Goal: Task Accomplishment & Management: Manage account settings

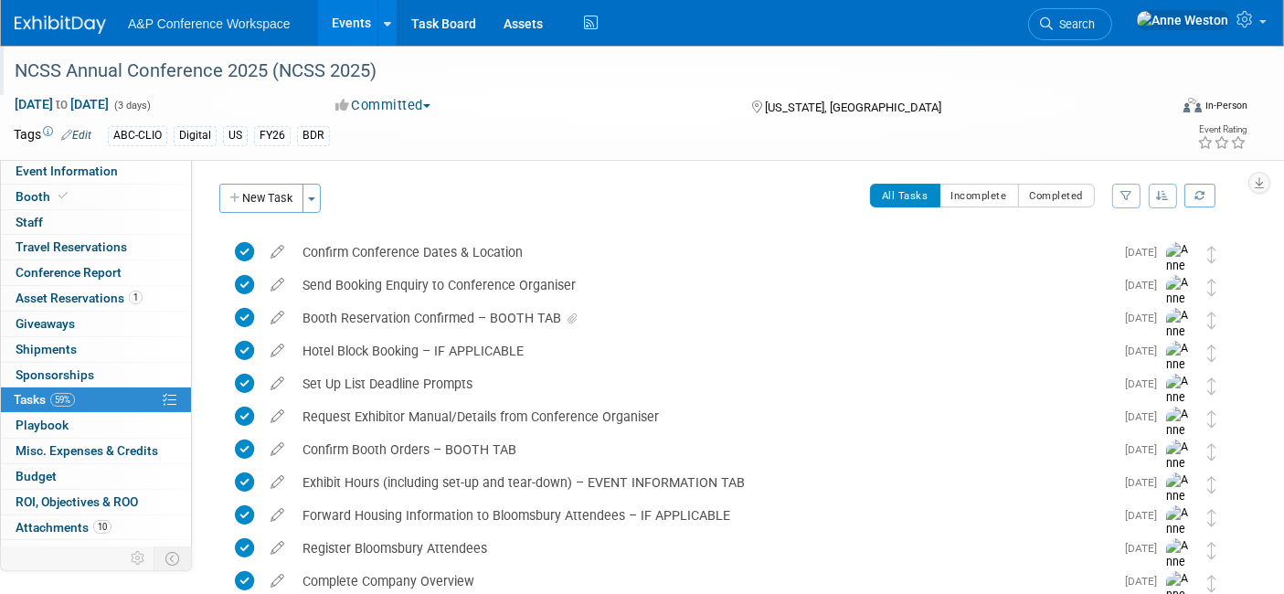
scroll to position [16, 0]
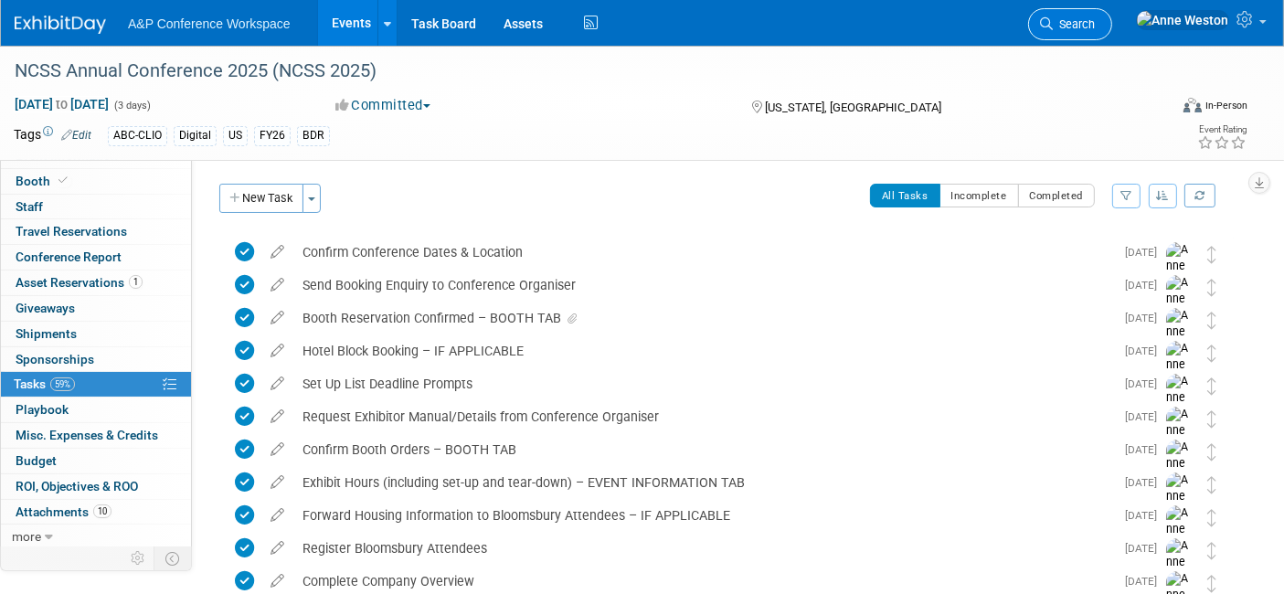
click at [1095, 22] on span "Search" at bounding box center [1074, 24] width 42 height 14
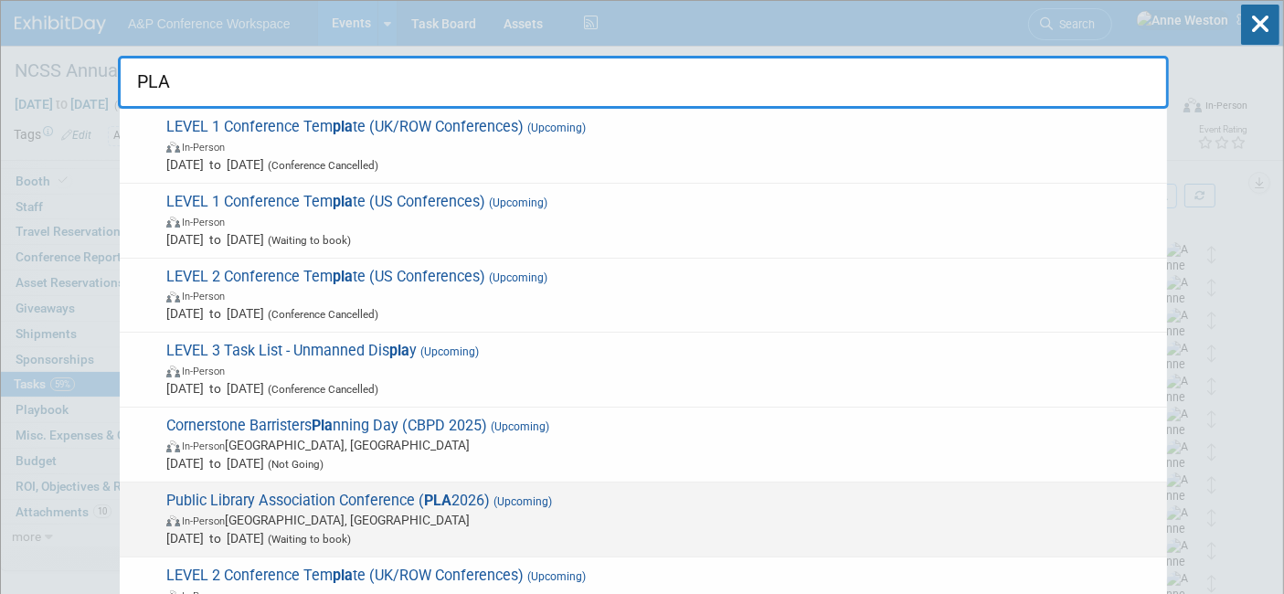
type input "PLA"
click at [302, 493] on span "Public Library Association Conference ( PLA 2026) (Upcoming) In-Person Minneapo…" at bounding box center [659, 520] width 997 height 56
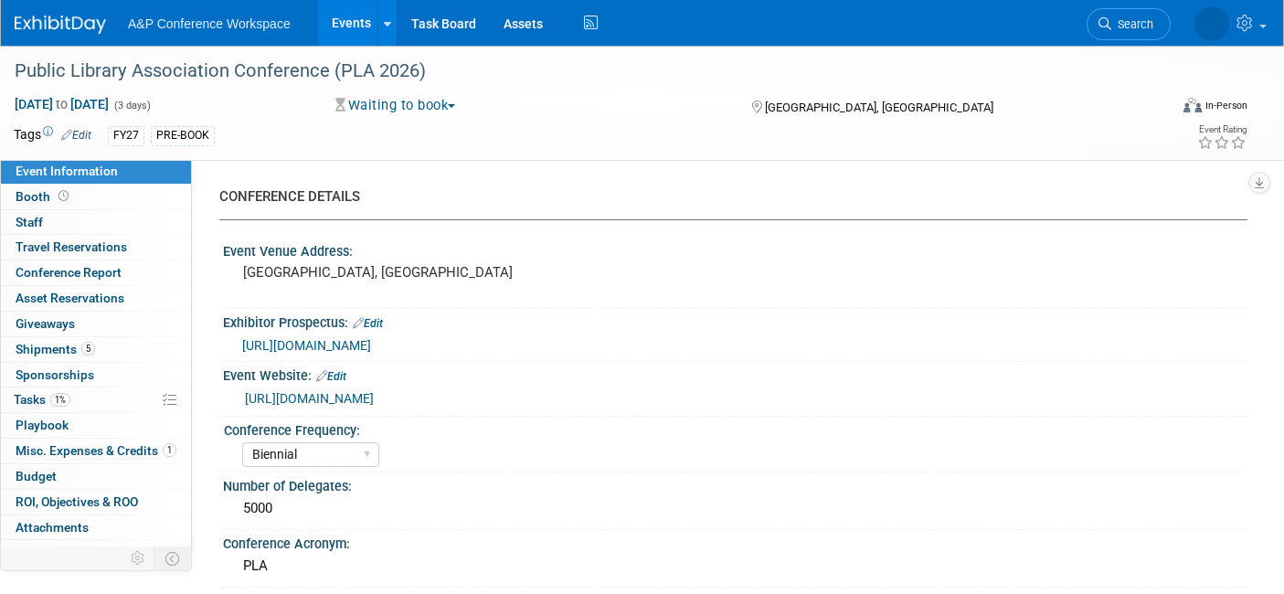
select select "Biennial"
select select "Level 1"
select select "In-Person Booth"
select select "Library & Information Science"
select select "Bloomsbury"
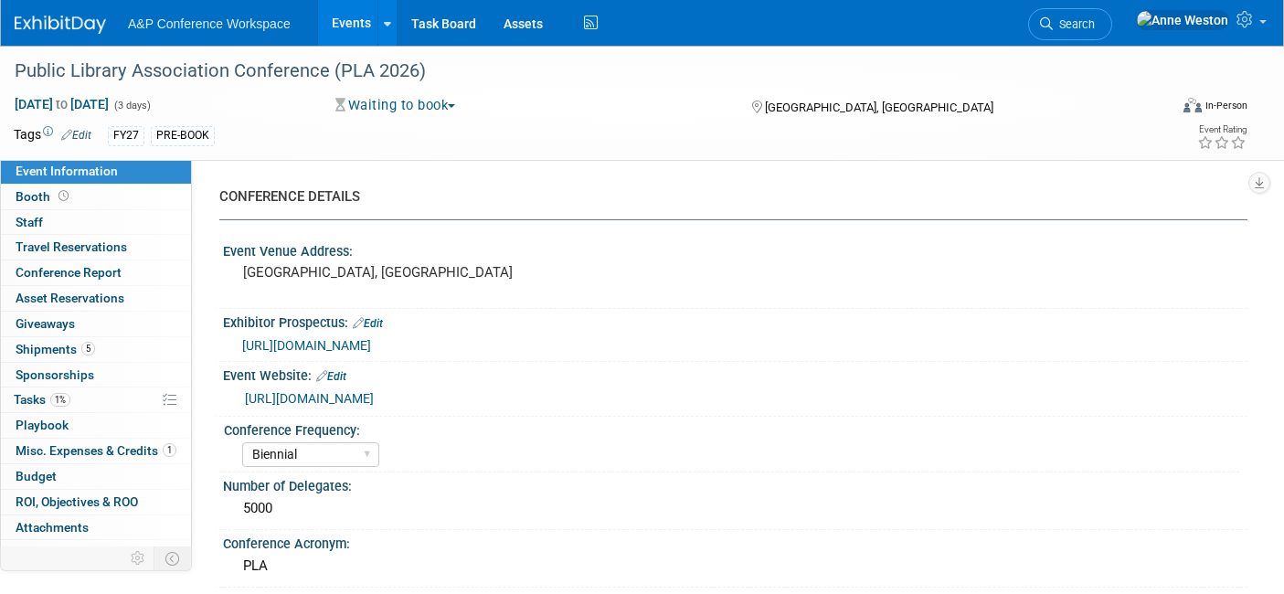
select select "[PERSON_NAME]"
select select "BDR Product Awareness and Trial Generation​"
click at [90, 202] on link "Booth" at bounding box center [96, 197] width 190 height 25
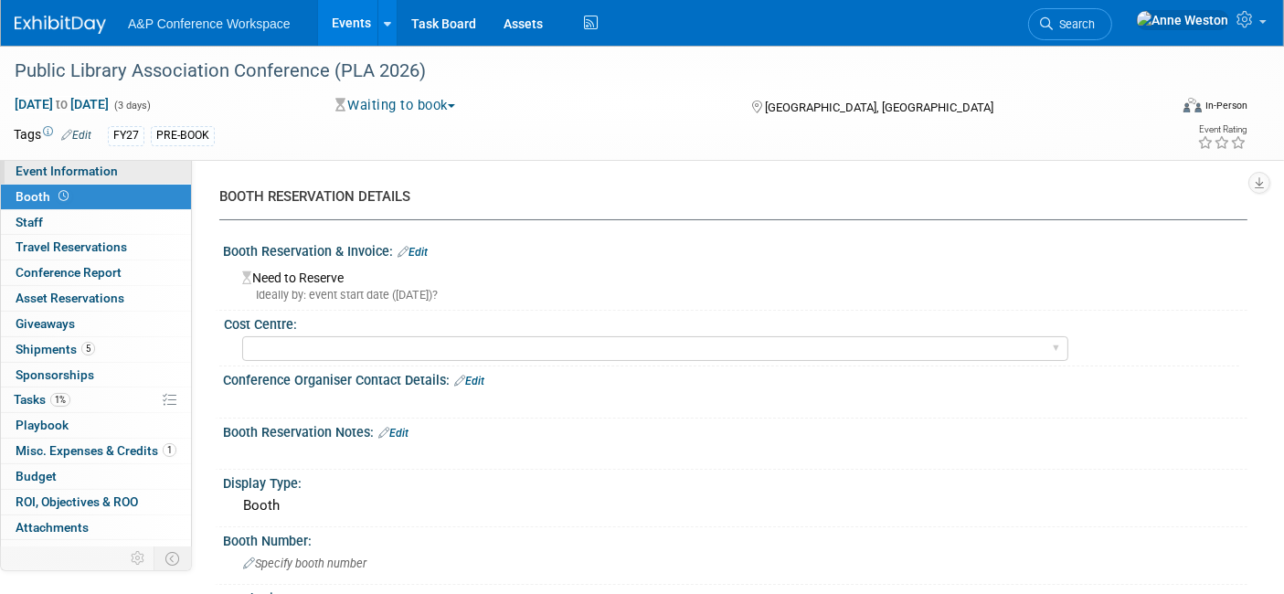
click at [80, 172] on span "Event Information" at bounding box center [67, 171] width 102 height 15
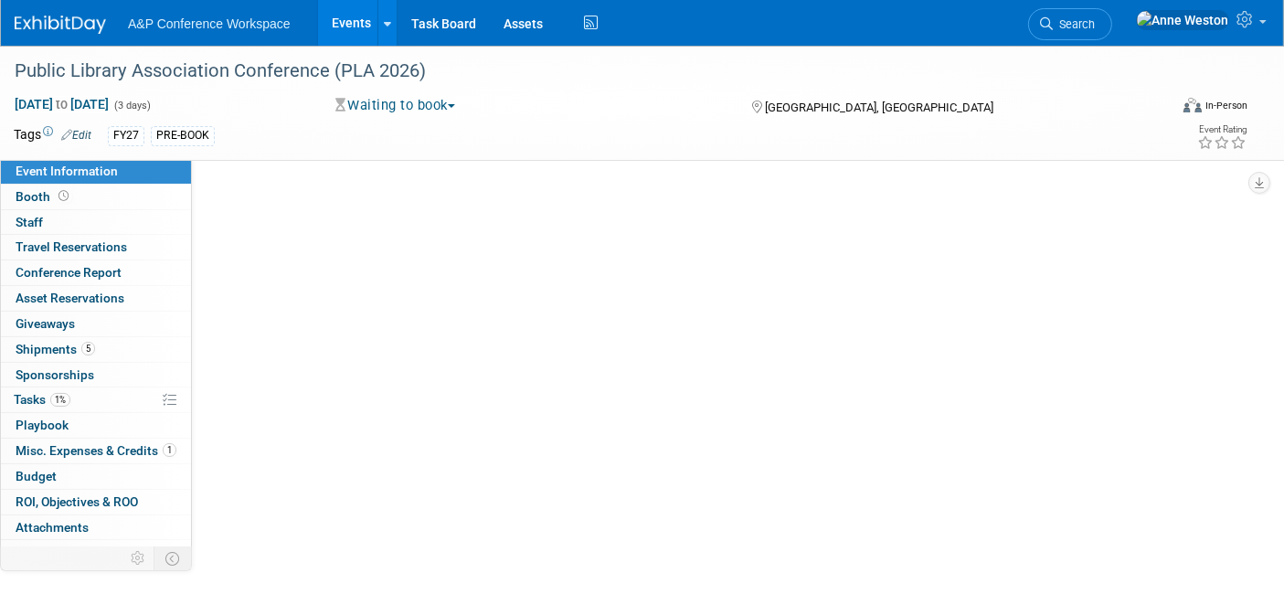
select select "Biennial"
select select "Level 1"
select select "In-Person Booth"
select select "Library & Information Science"
select select "Bloomsbury"
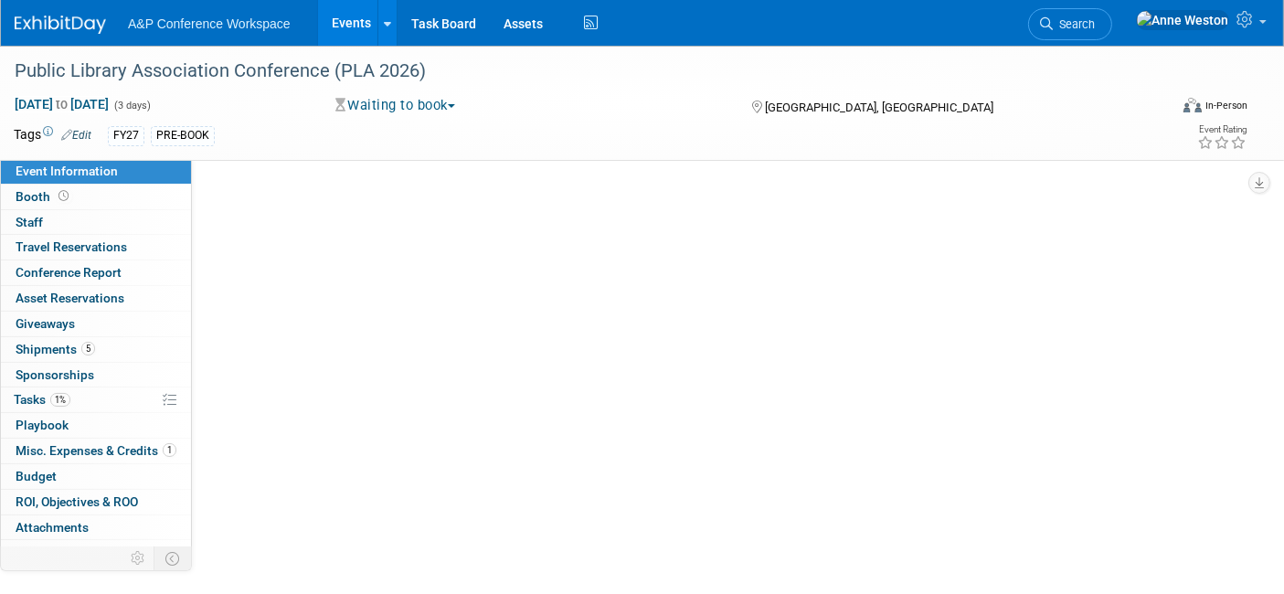
select select "[PERSON_NAME]"
select select "BDR Product Awareness and Trial Generation​"
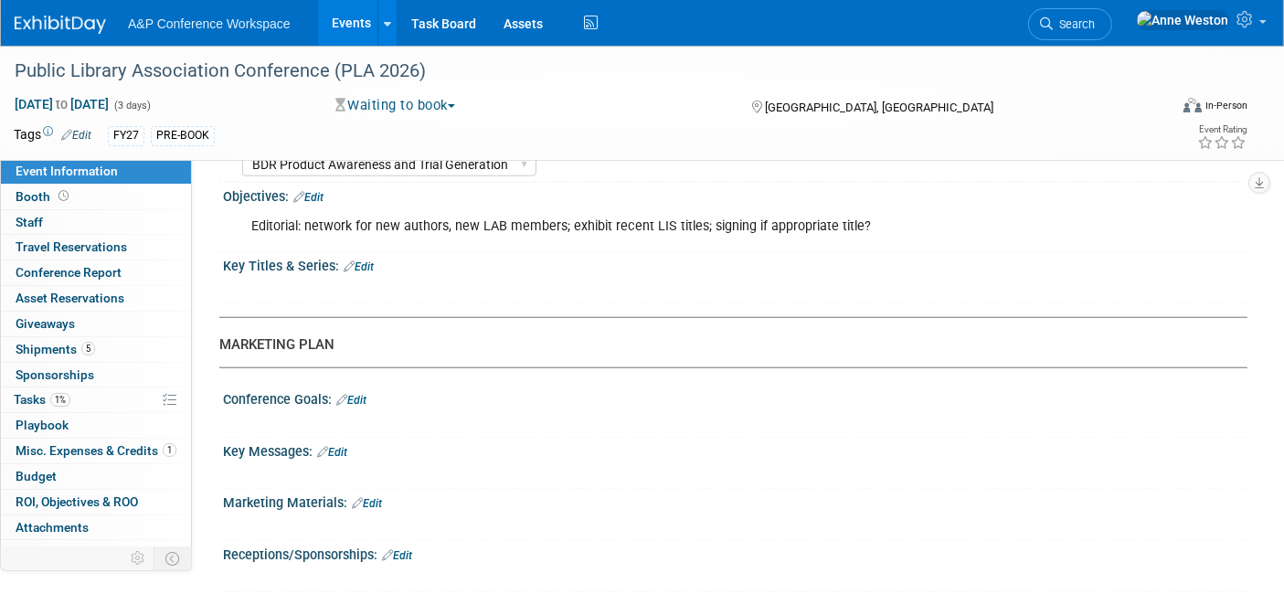
scroll to position [1504, 0]
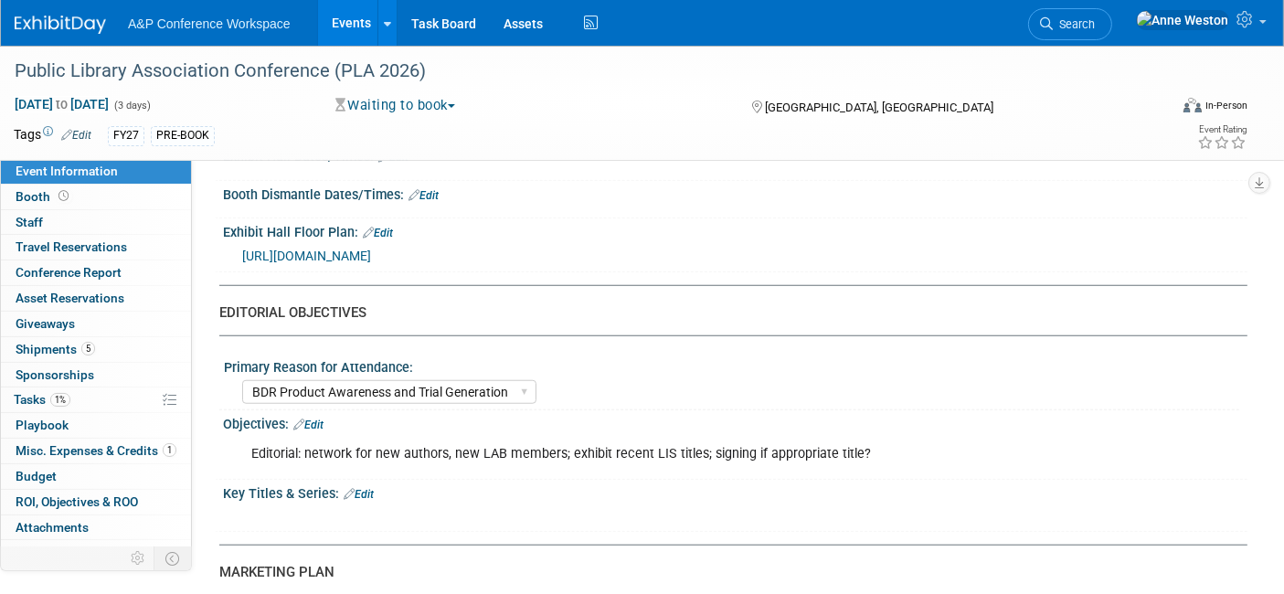
click at [371, 249] on span "https://s23.a2zinc.net/clients/corcexpo/PLA2026/Public/EventMap.aspx?shMode=E" at bounding box center [306, 256] width 129 height 15
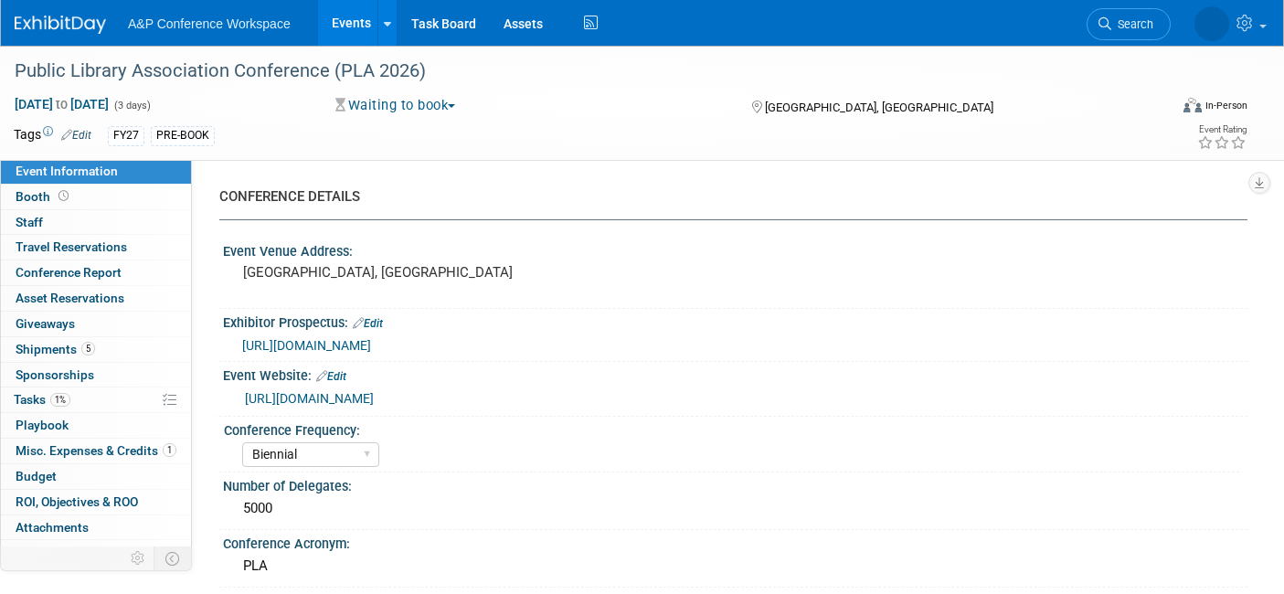
select select "Biennial"
select select "Level 1"
select select "In-Person Booth"
select select "Library & Information Science"
select select "Bloomsbury"
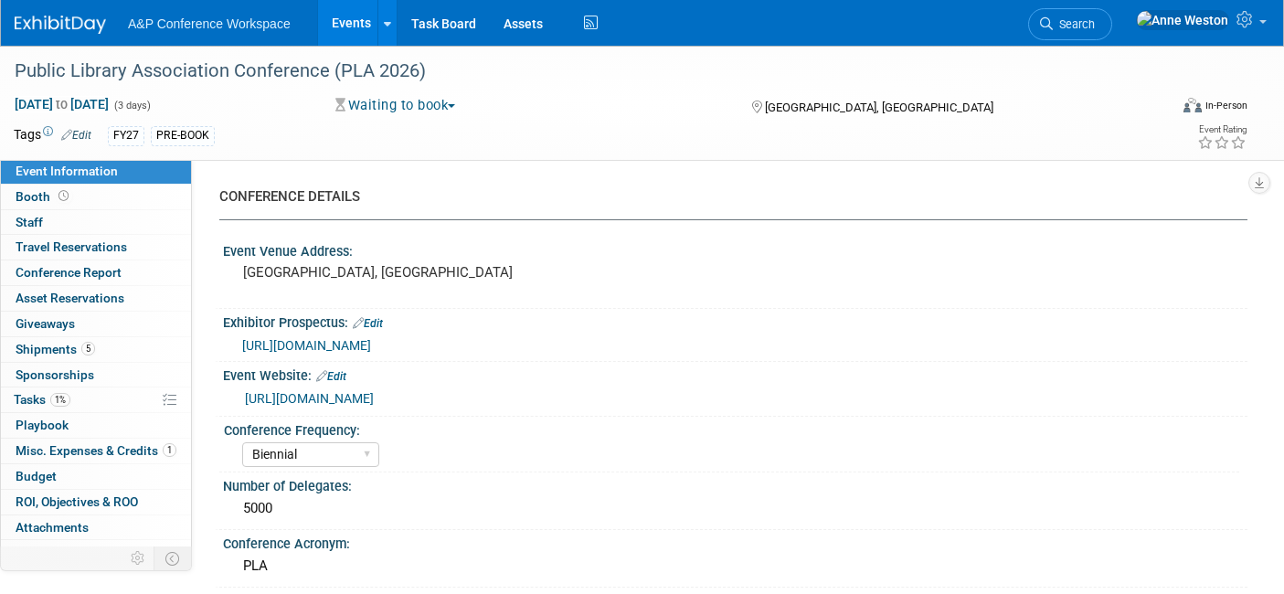
select select "[PERSON_NAME]"
select select "BDR Product Awareness and Trial Generation​"
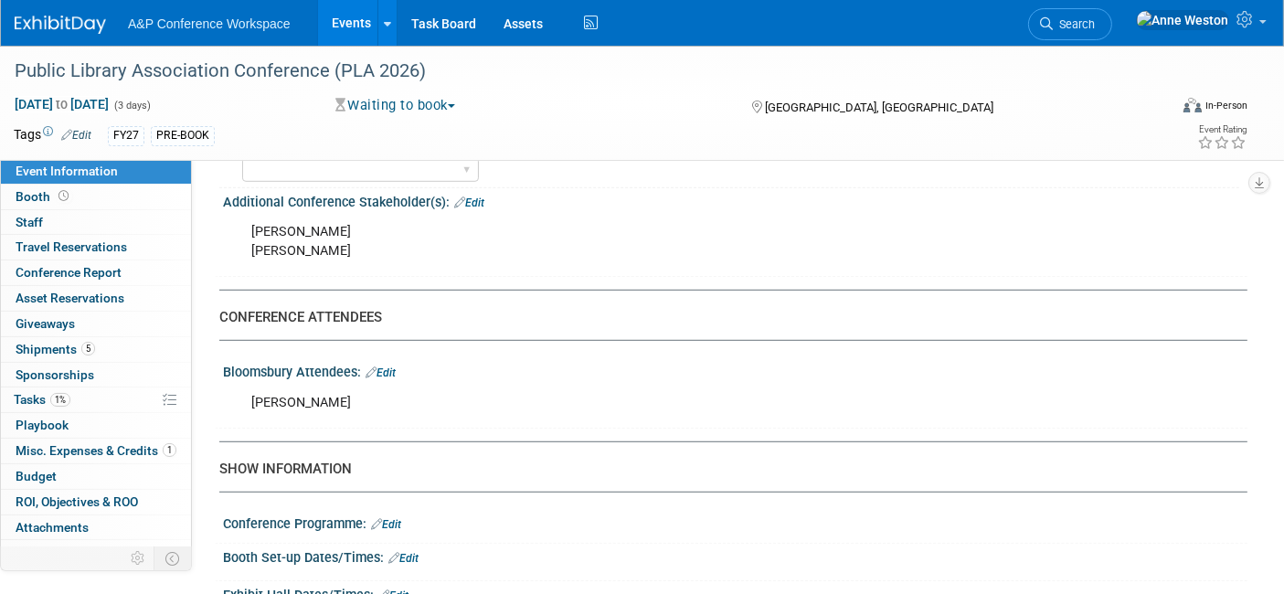
scroll to position [793, 0]
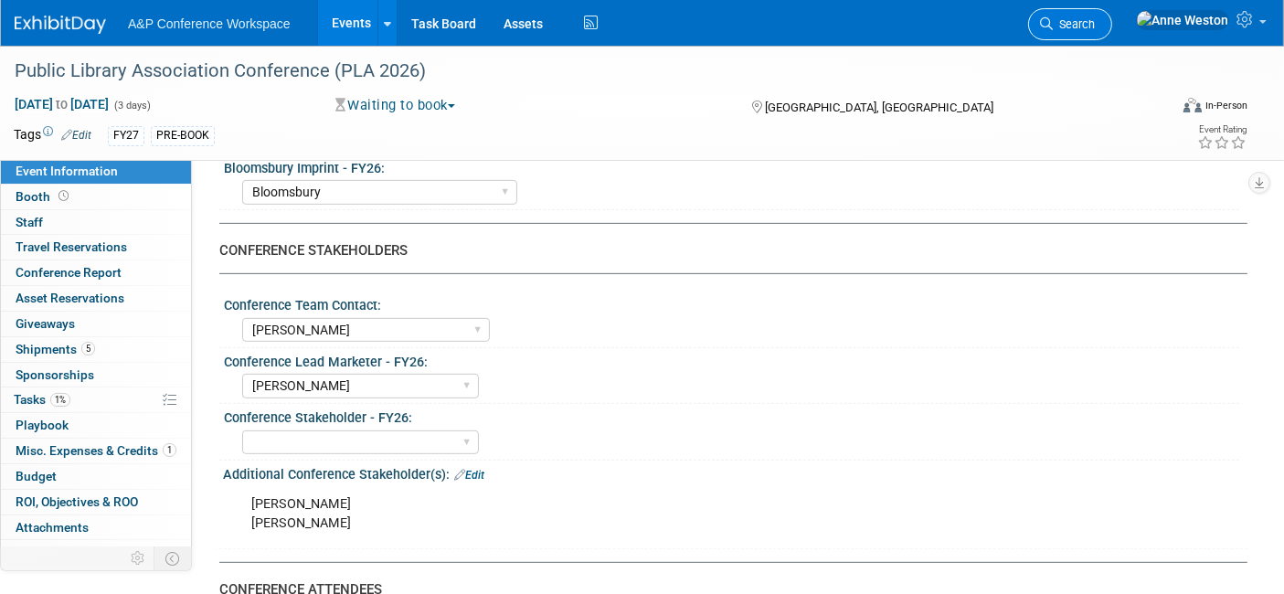
click at [1095, 27] on span "Search" at bounding box center [1074, 24] width 42 height 14
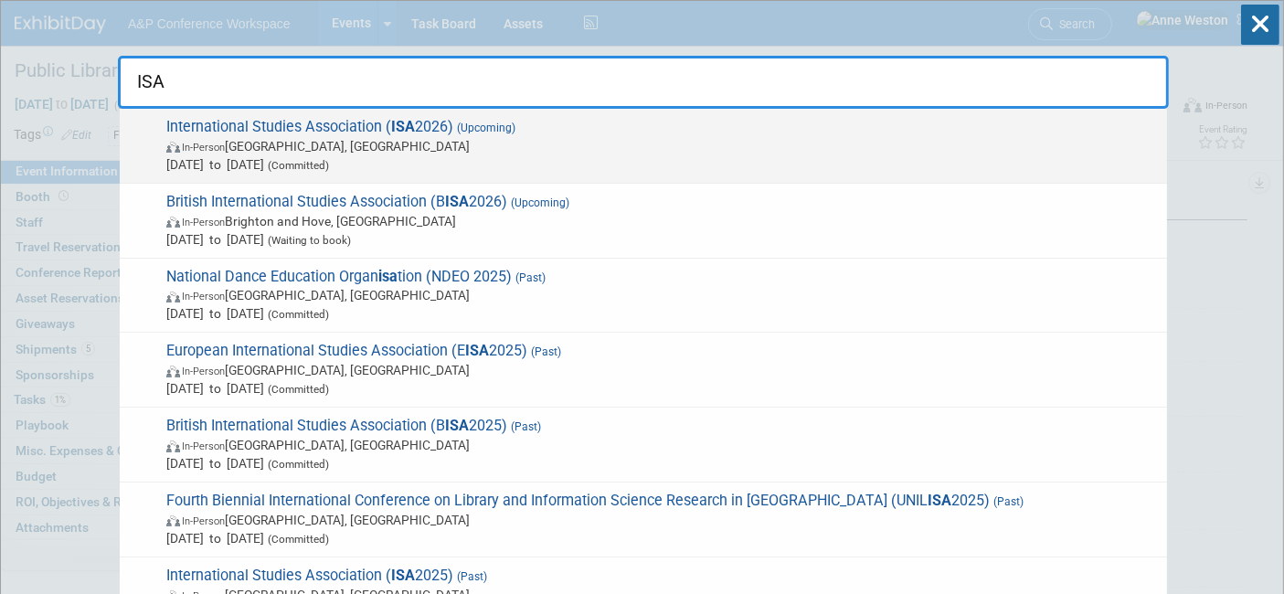
type input "ISA"
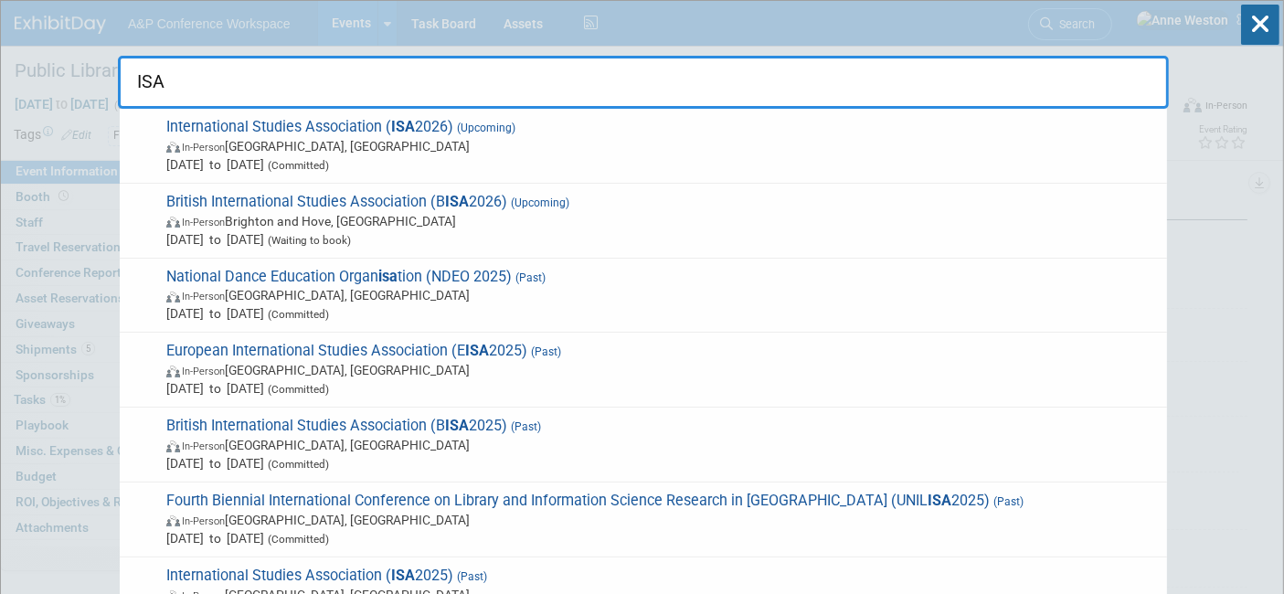
click at [195, 143] on span "In-Person" at bounding box center [203, 148] width 43 height 12
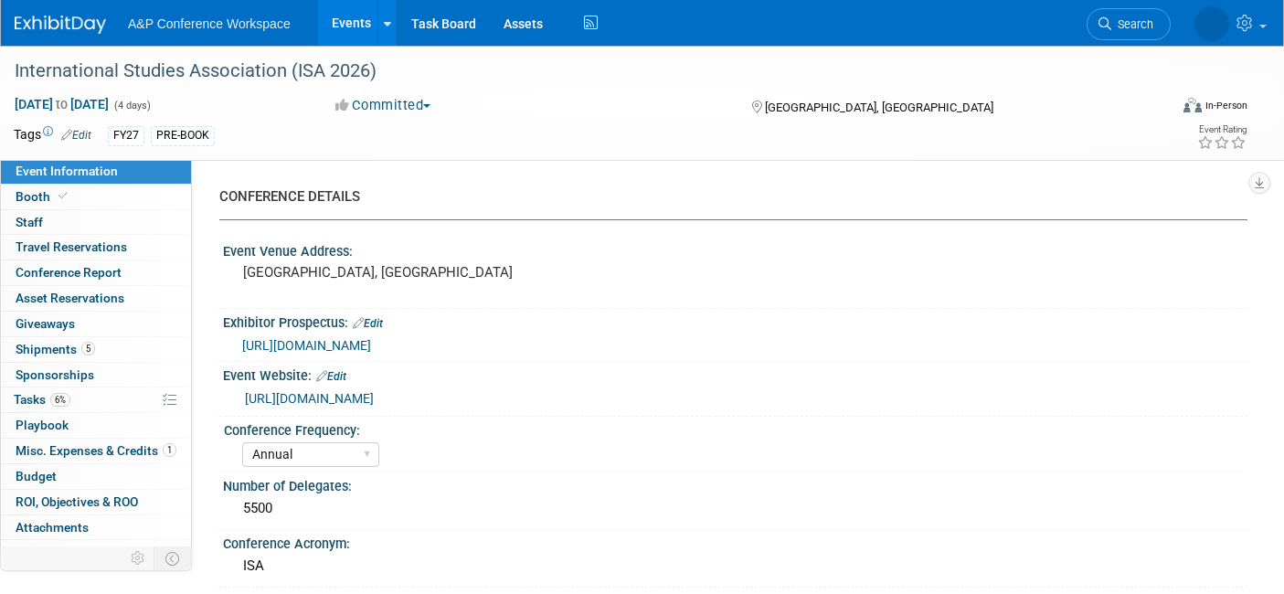
select select "Annual"
select select "Level 1"
select select "In-Person Booth"
select select "Politics & International Relations"
select select "Bloomsbury Digital Resources"
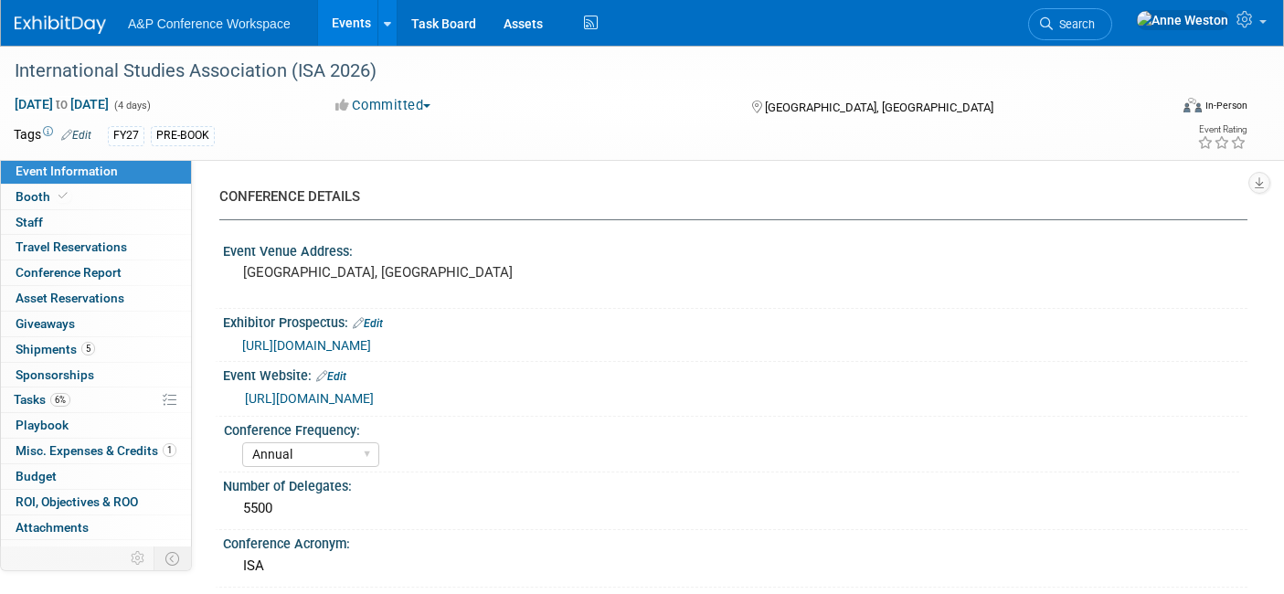
select select "[PERSON_NAME]"
click at [64, 409] on link "6% Tasks 6%" at bounding box center [96, 399] width 190 height 25
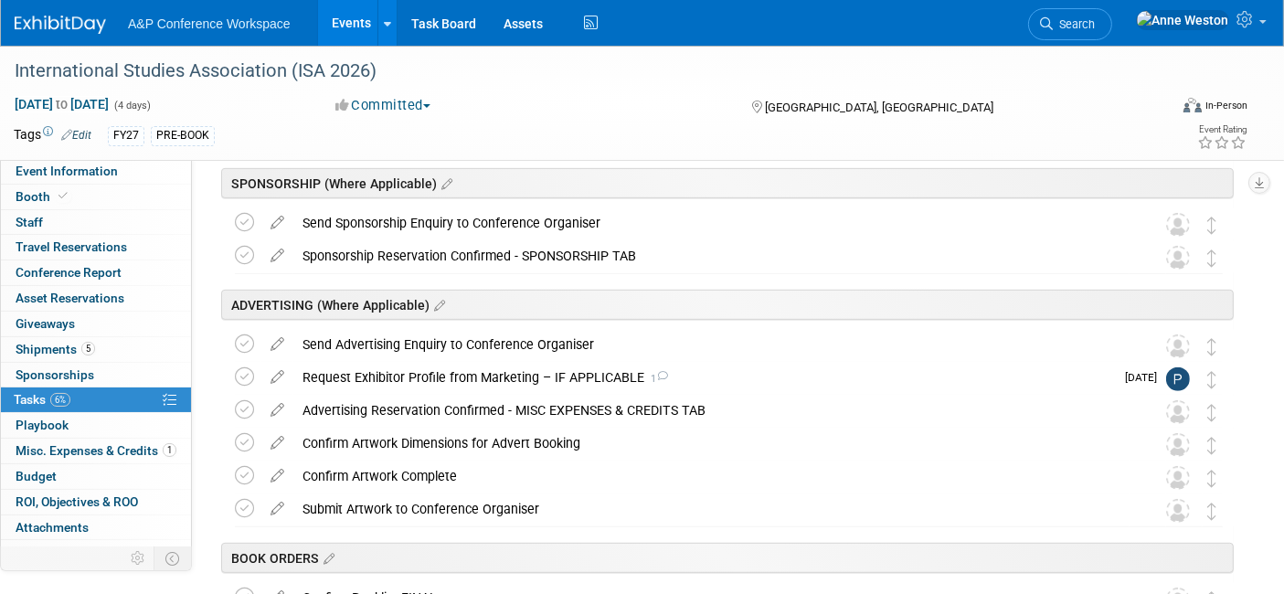
scroll to position [914, 0]
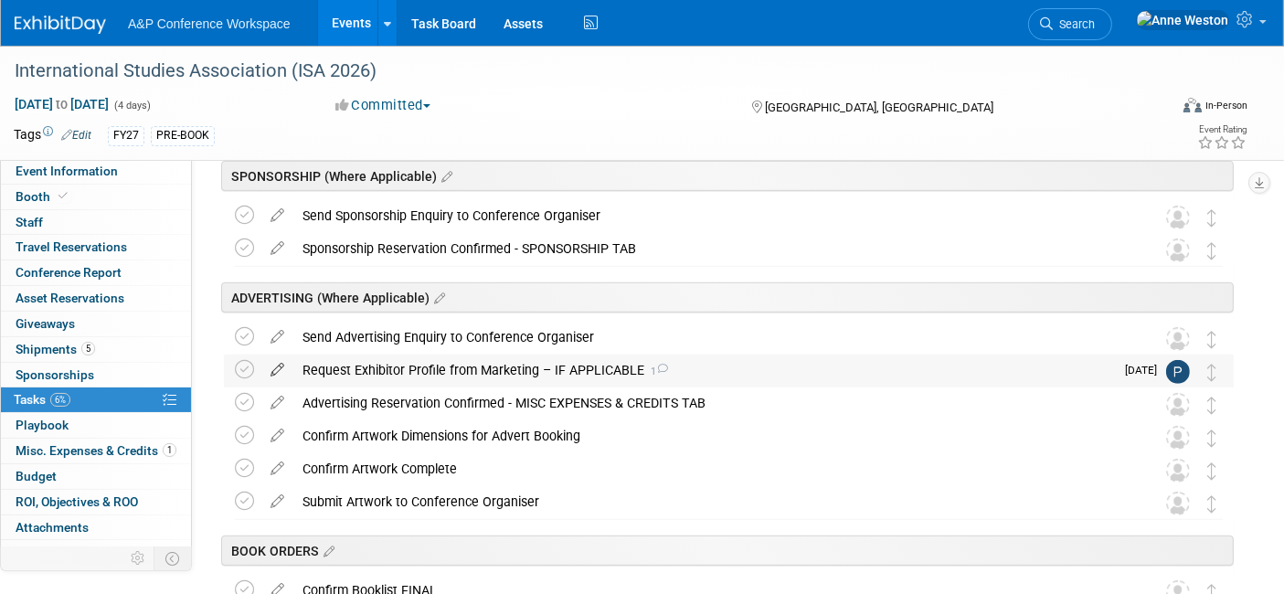
click at [274, 372] on icon at bounding box center [277, 366] width 32 height 23
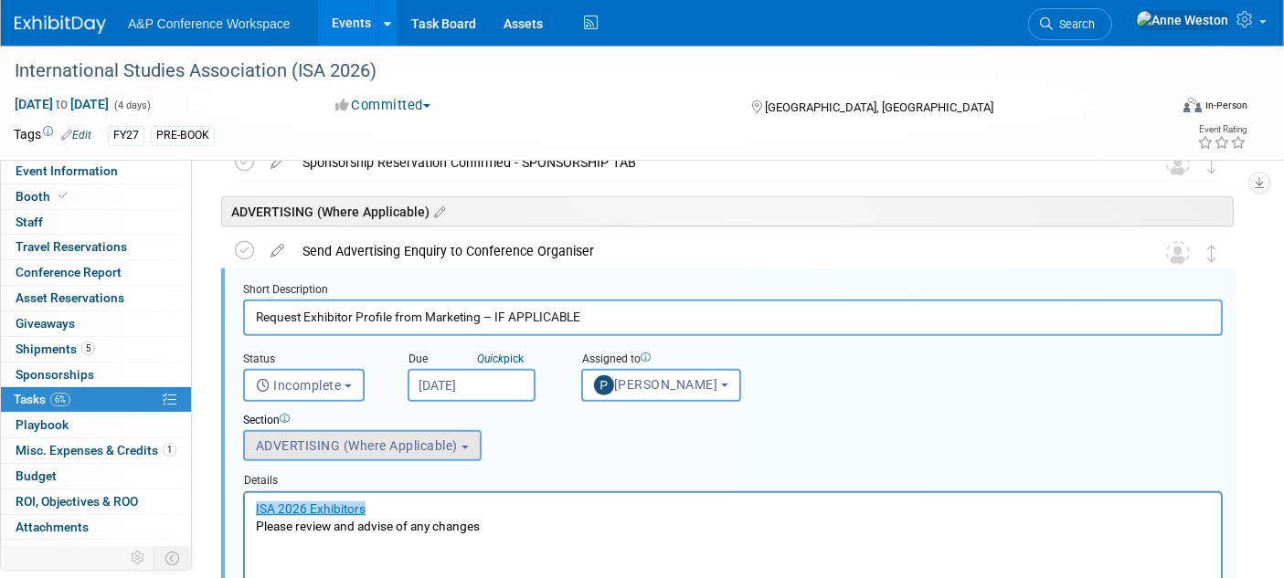
scroll to position [1101, 0]
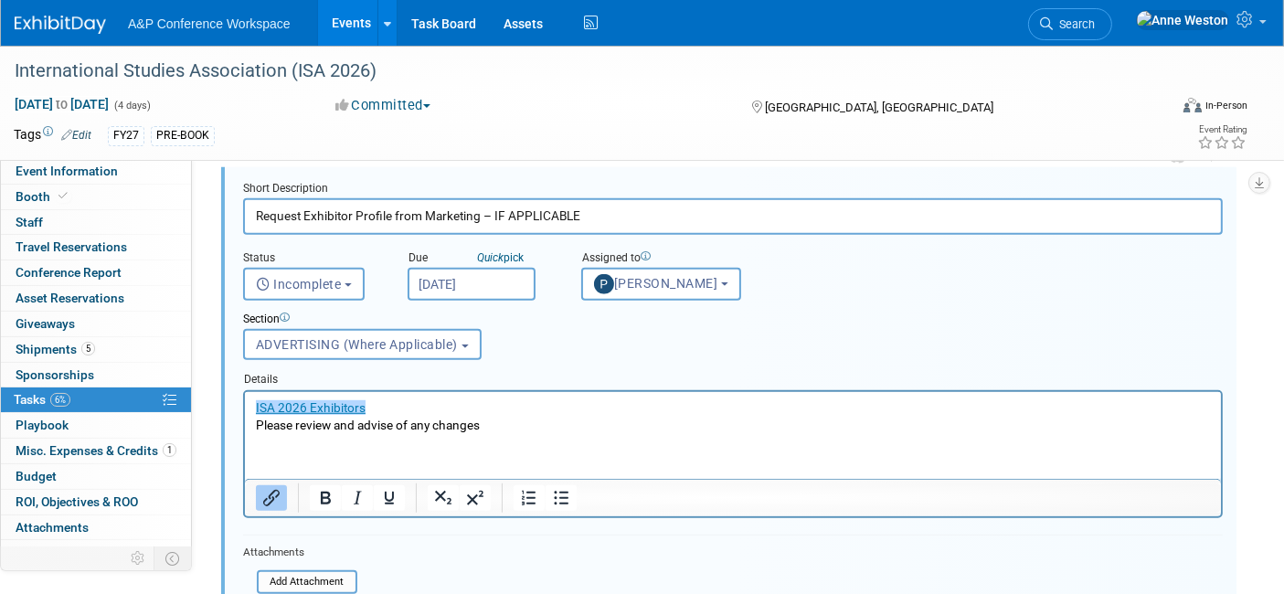
click at [496, 418] on p "﻿ISA 2026 Exhibitors Please review and advise of any changes" at bounding box center [732, 415] width 955 height 35
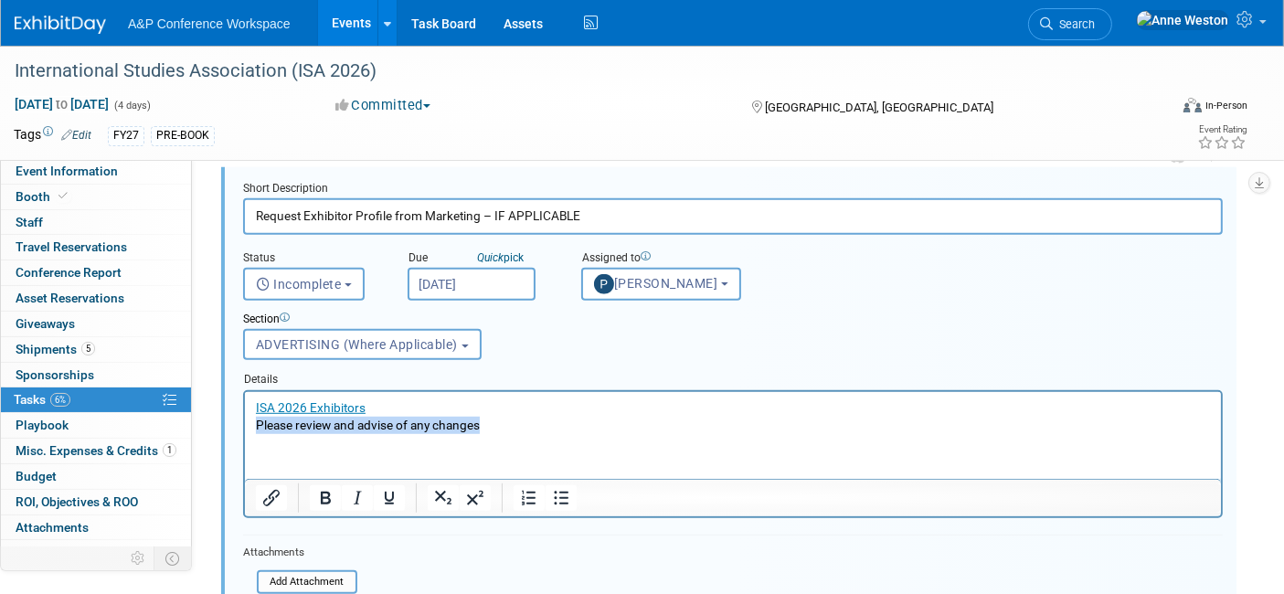
drag, startPoint x: 503, startPoint y: 422, endPoint x: 239, endPoint y: 426, distance: 263.2
click at [244, 426] on html "ISA 2026 Exhibitors Please review and advise of any changes" at bounding box center [732, 412] width 976 height 42
drag, startPoint x: 349, startPoint y: 422, endPoint x: 354, endPoint y: 437, distance: 15.3
click at [335, 433] on html "ISA 2026 Exhibitors" at bounding box center [732, 412] width 976 height 42
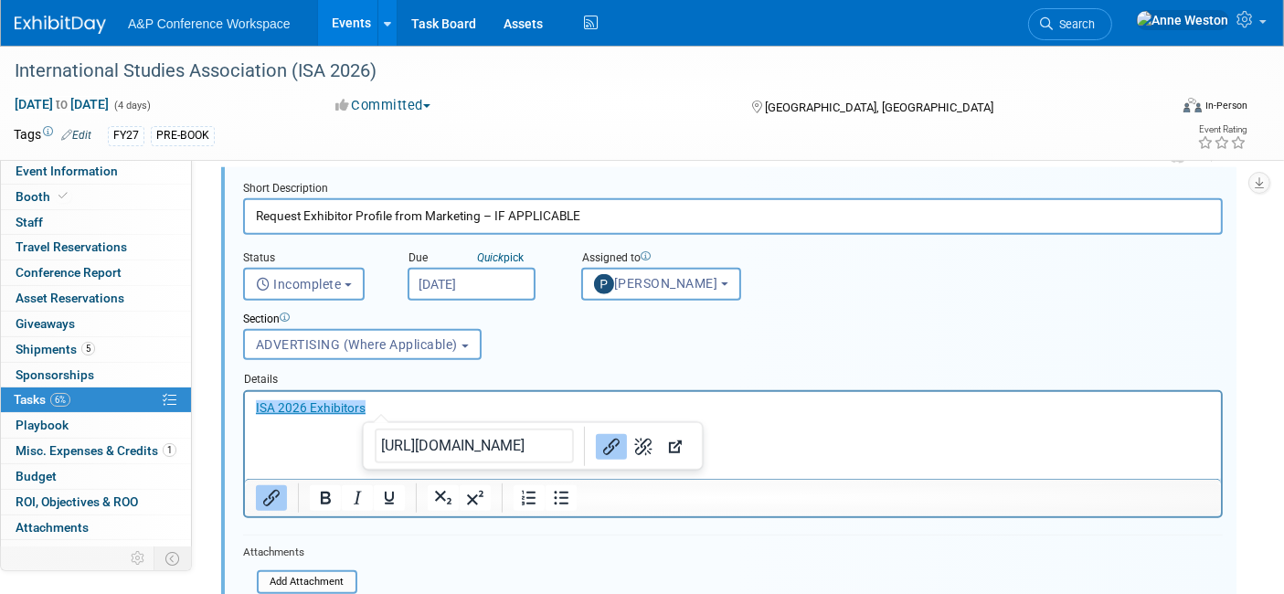
drag, startPoint x: 380, startPoint y: 409, endPoint x: 196, endPoint y: 385, distance: 186.1
click at [244, 391] on html "ISA 2026 Exhibitors﻿" at bounding box center [732, 412] width 976 height 42
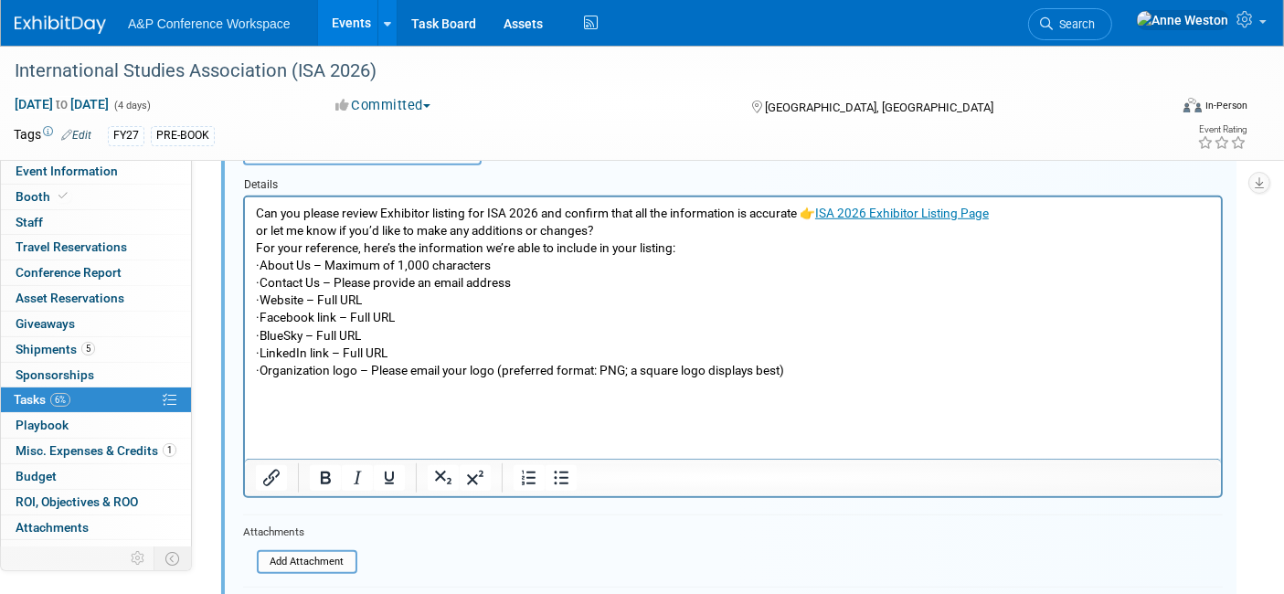
scroll to position [1305, 0]
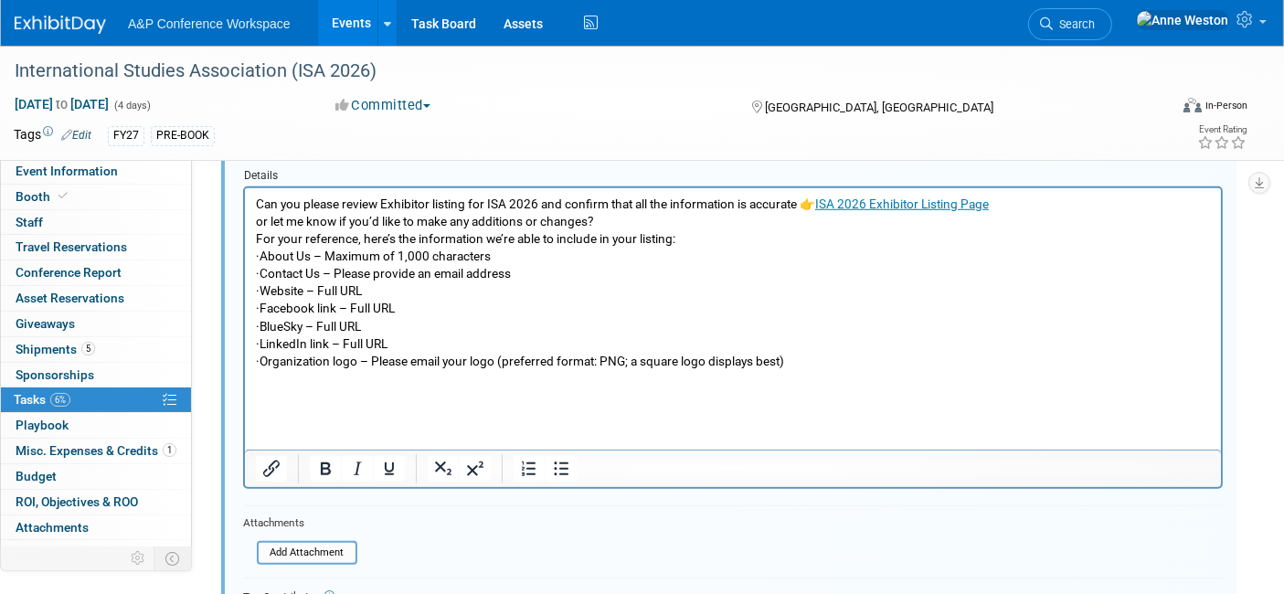
click at [329, 404] on html "Can you please review Exhibitor listing for ISA 2026 and confirm that all the i…" at bounding box center [732, 295] width 976 height 217
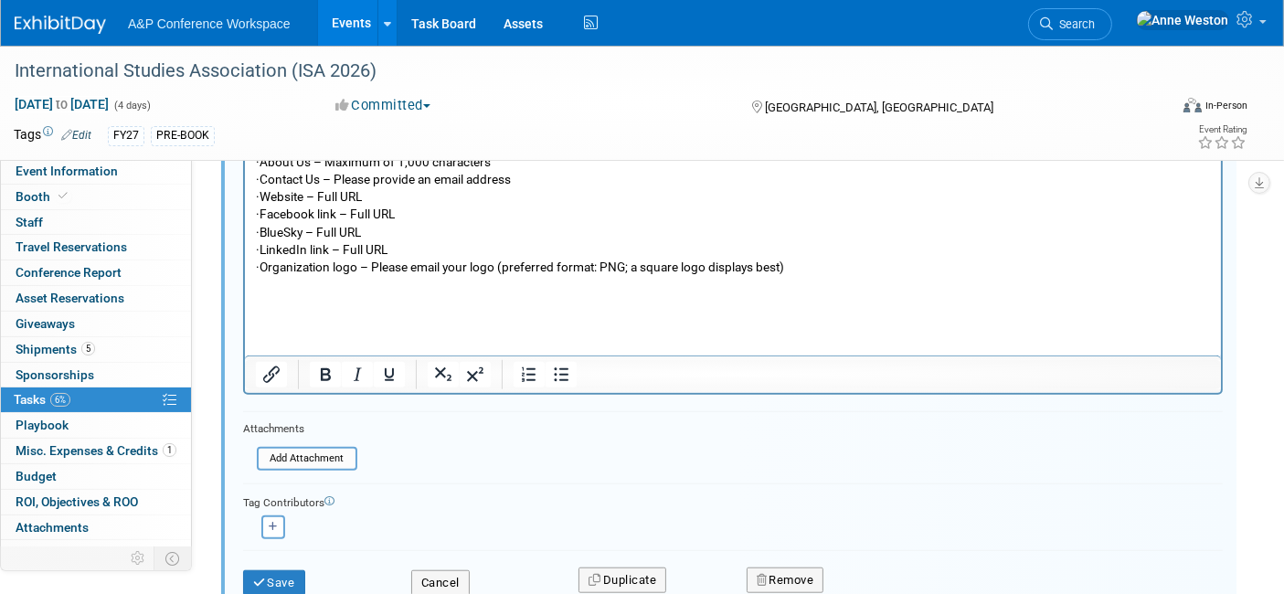
scroll to position [1508, 0]
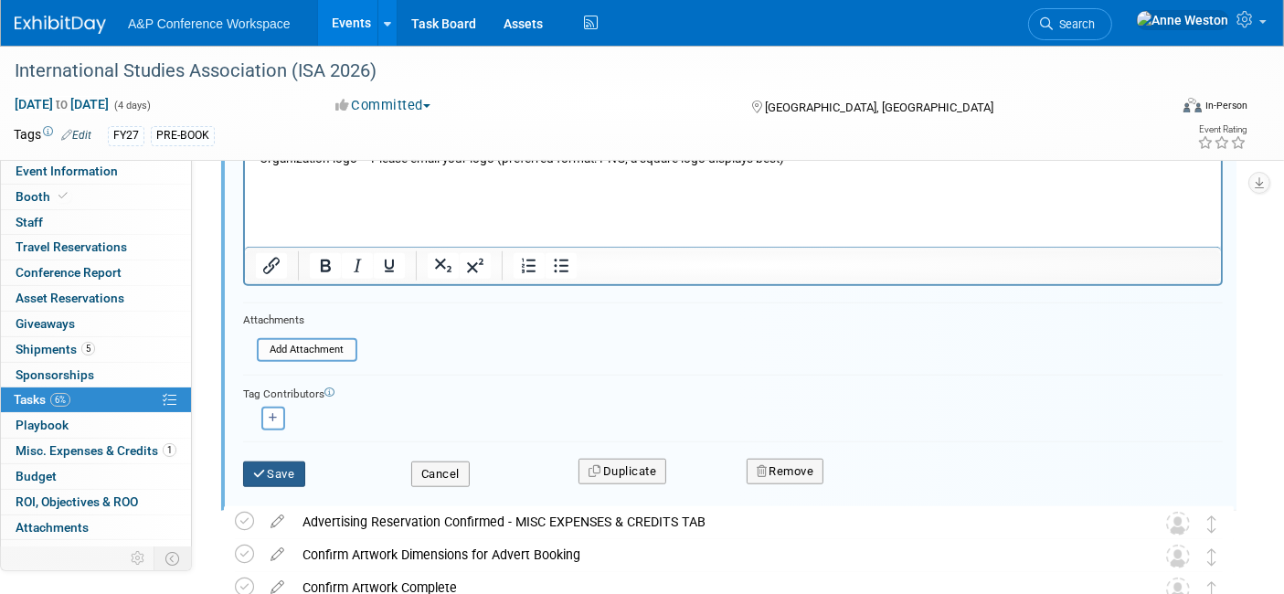
click at [271, 477] on button "Save" at bounding box center [274, 475] width 62 height 26
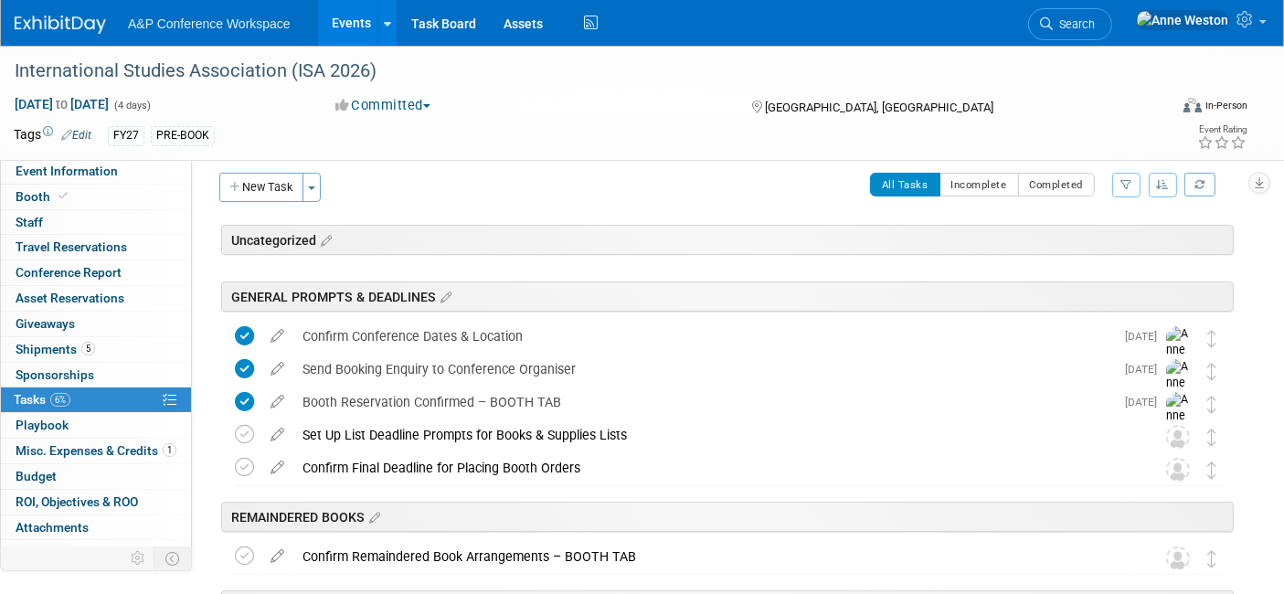
scroll to position [0, 0]
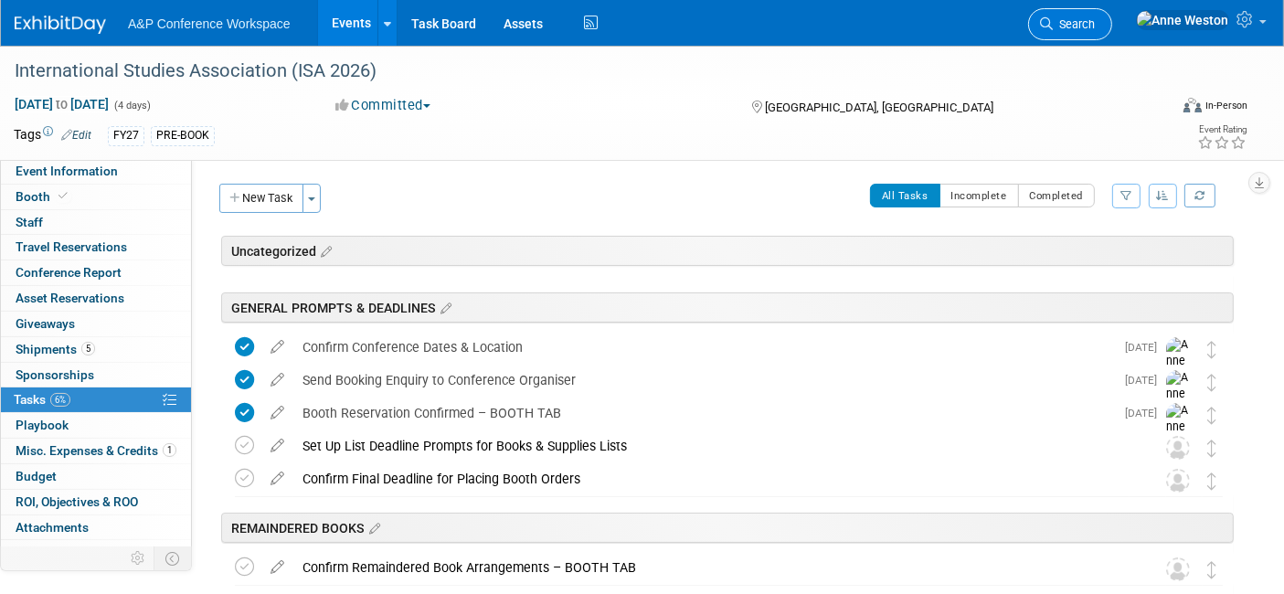
click at [1095, 23] on span "Search" at bounding box center [1074, 24] width 42 height 14
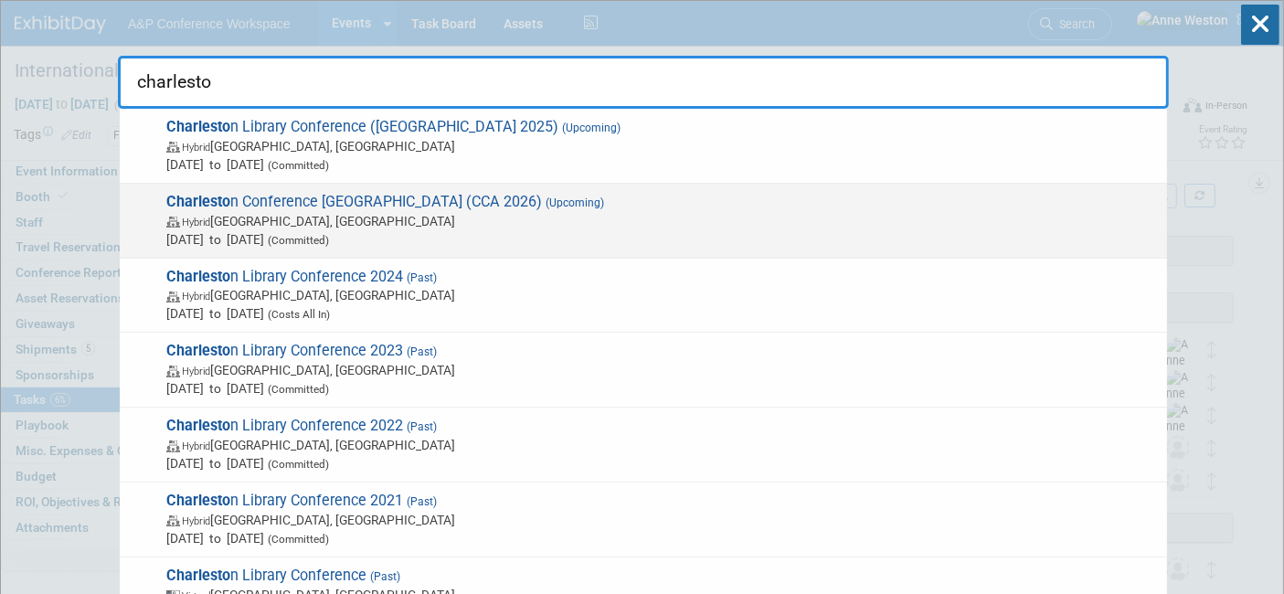
type input "charlesto"
click at [316, 201] on span "Charlesto n Conference Asia (CCA 2026) (Upcoming) Hybrid Krung Thep Maha Nakhon…" at bounding box center [659, 221] width 997 height 56
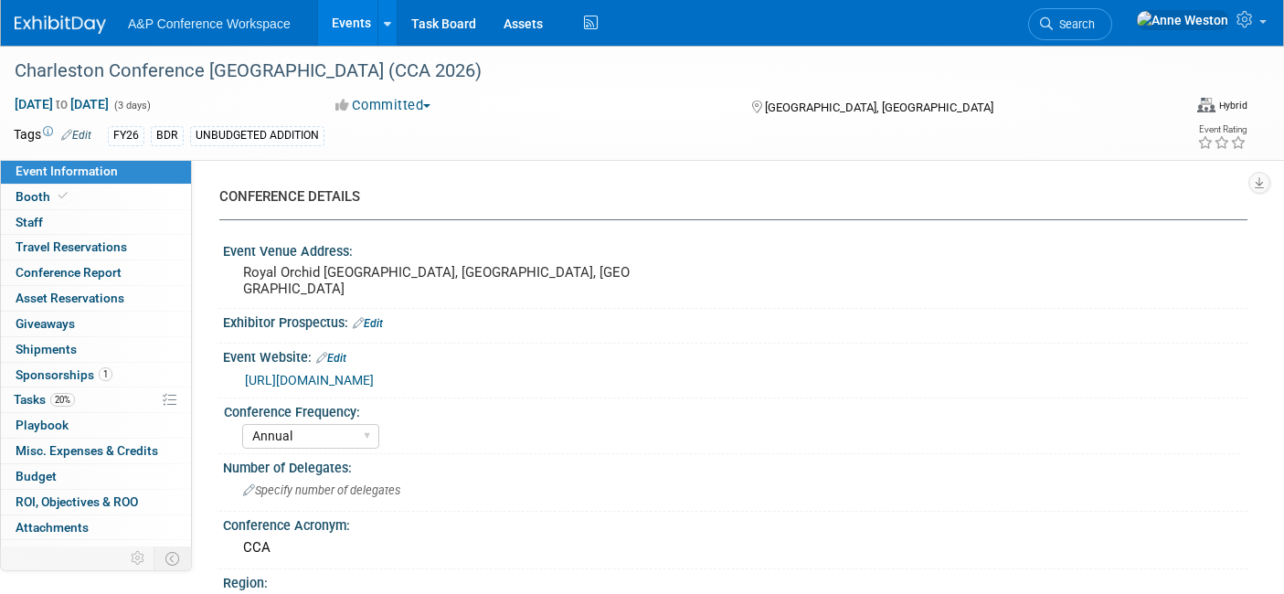
select select "Annual"
select select "Level 1"
select select "In-Person Booth"
select select "Libraries"
select select "Bloomsbury Digital Resources"
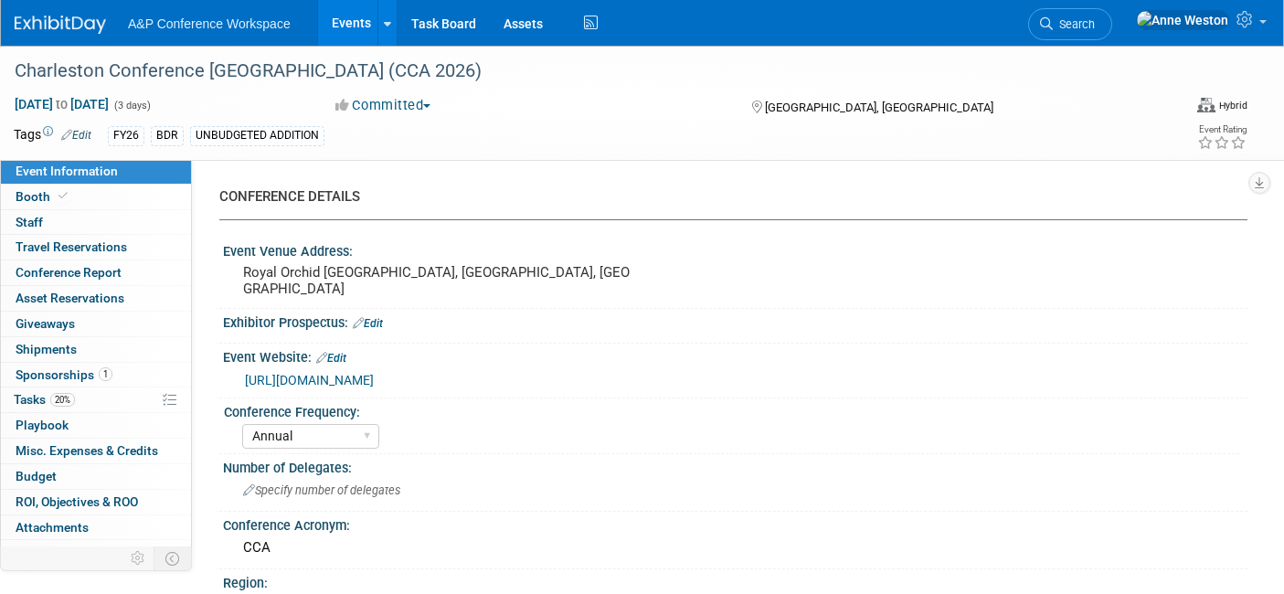
select select "[PERSON_NAME]"
select select "Brand/Subject Presence​"
click at [80, 192] on link "Booth" at bounding box center [96, 197] width 190 height 25
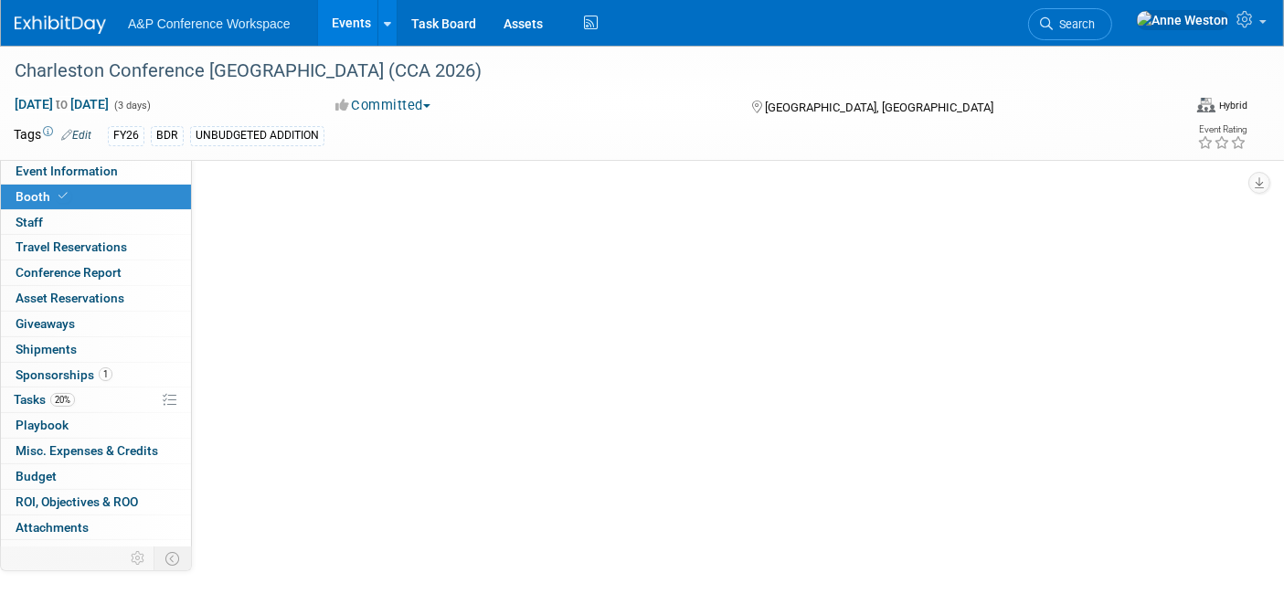
select select "DIGI"
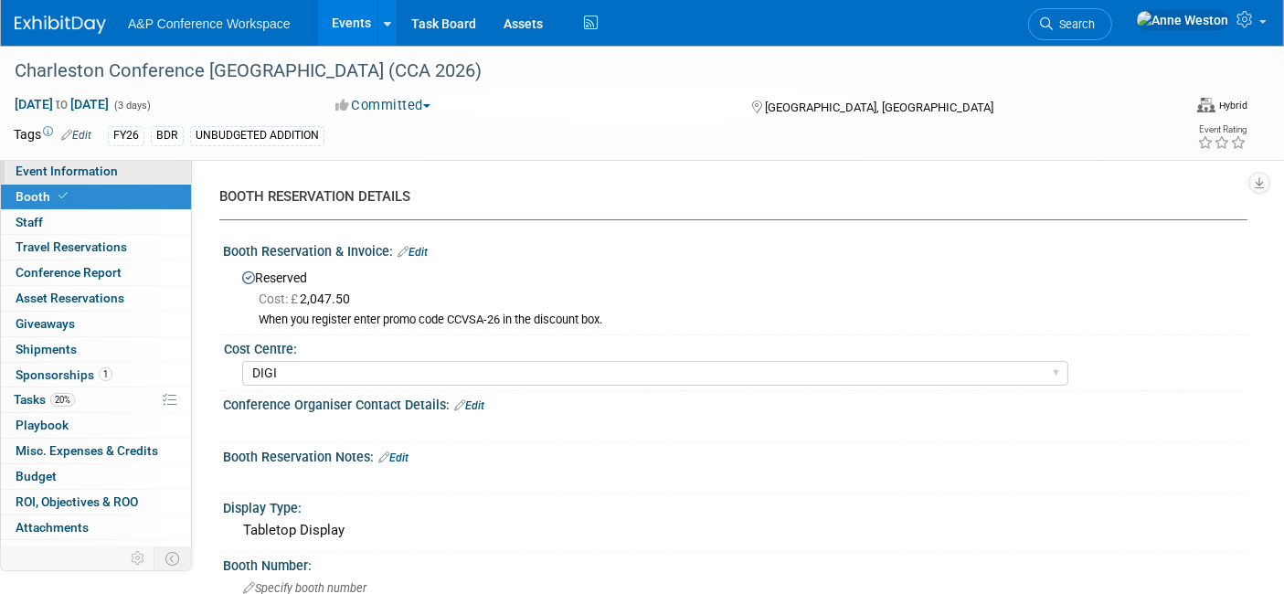
click at [55, 175] on span "Event Information" at bounding box center [67, 171] width 102 height 15
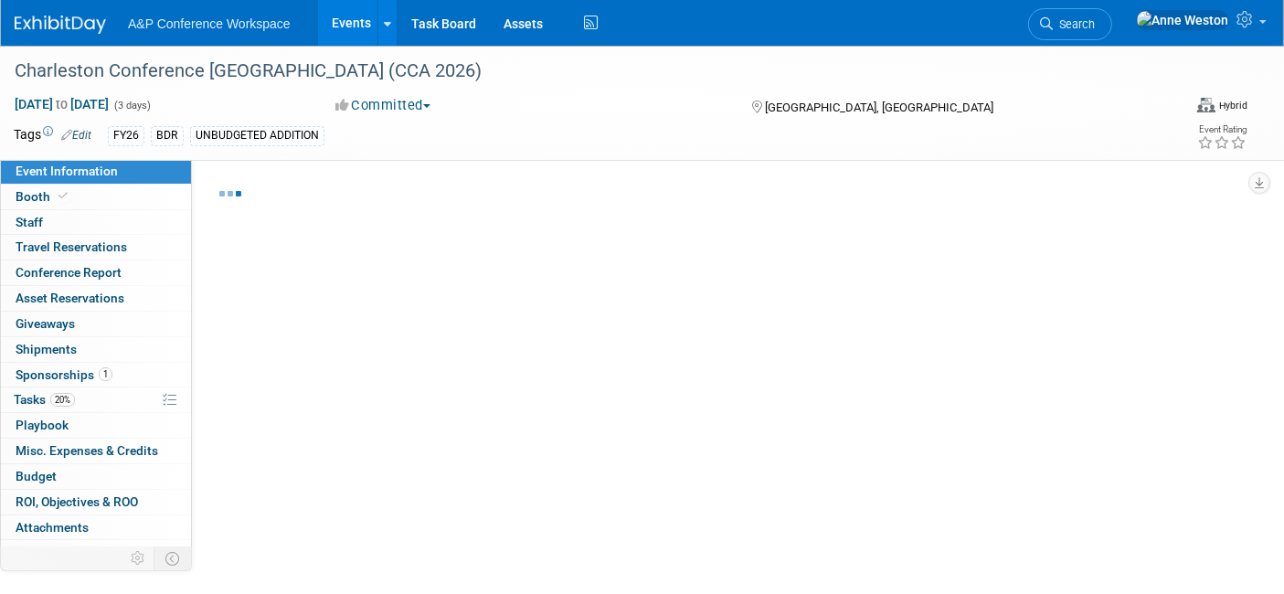
select select "Annual"
select select "Level 1"
select select "In-Person Booth"
select select "Libraries"
select select "Bloomsbury Digital Resources"
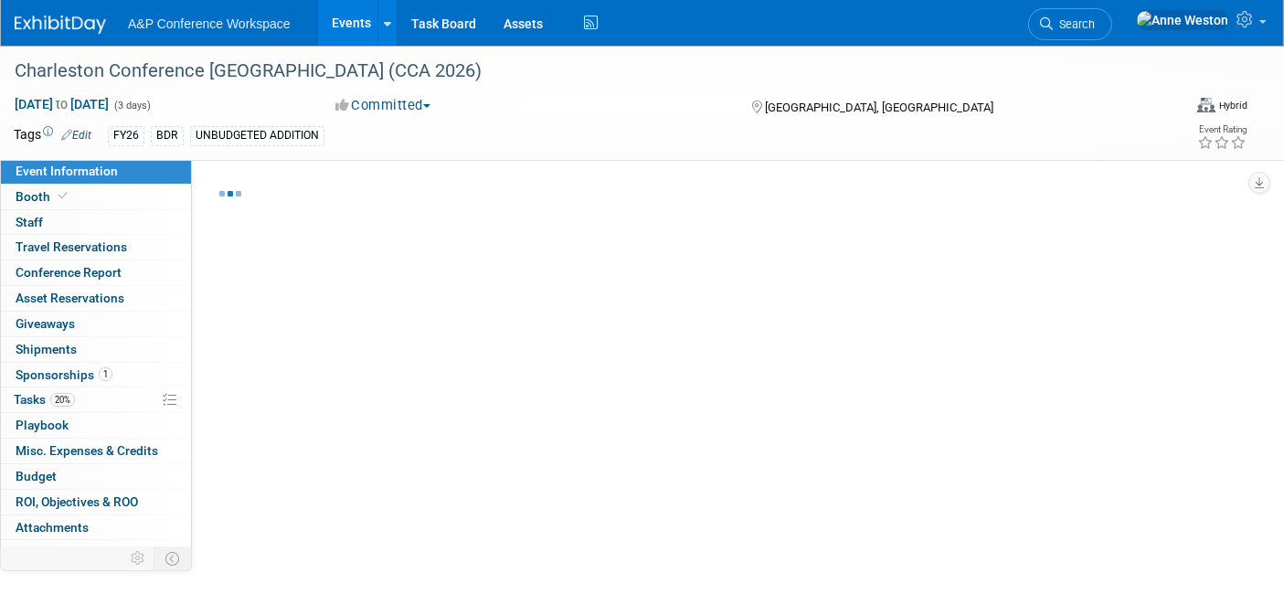
select select "[PERSON_NAME]"
select select "Brand/Subject Presence​"
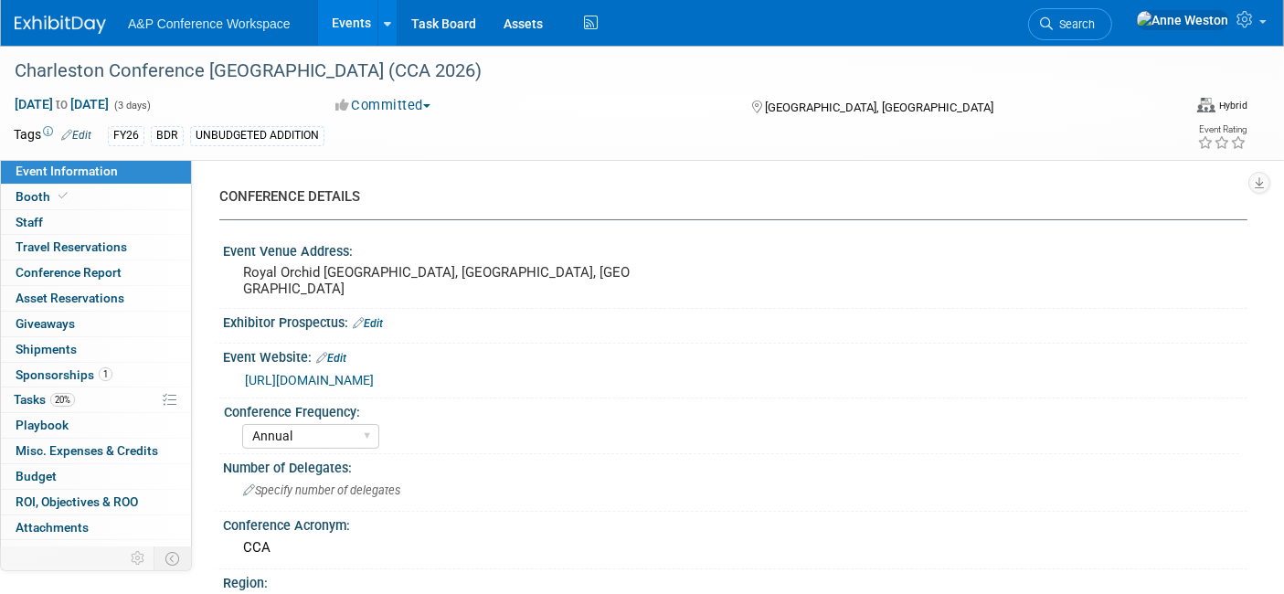
click at [374, 378] on link "[URL][DOMAIN_NAME]" at bounding box center [309, 380] width 129 height 15
click at [90, 199] on link "Booth" at bounding box center [96, 197] width 190 height 25
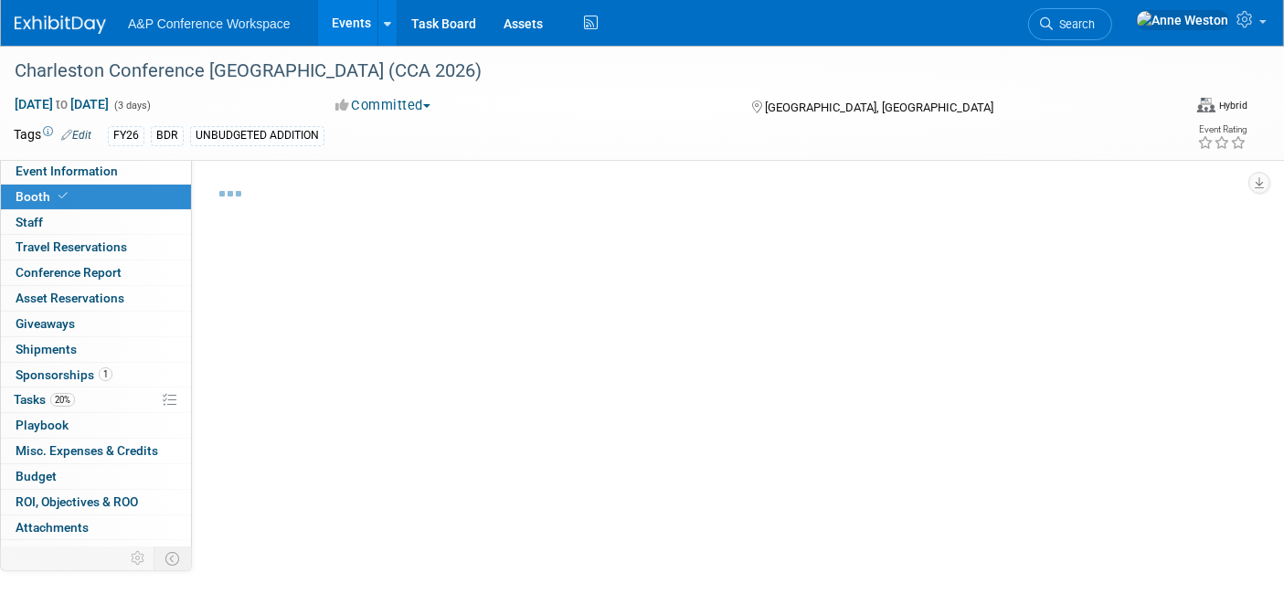
select select "DIGI"
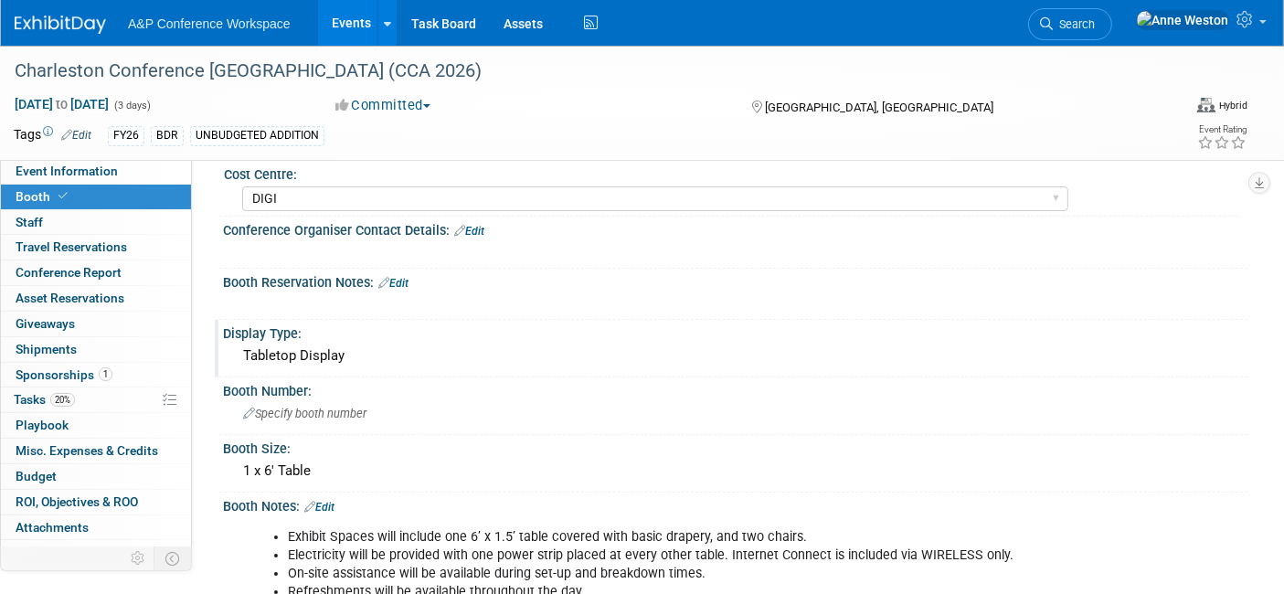
scroll to position [203, 0]
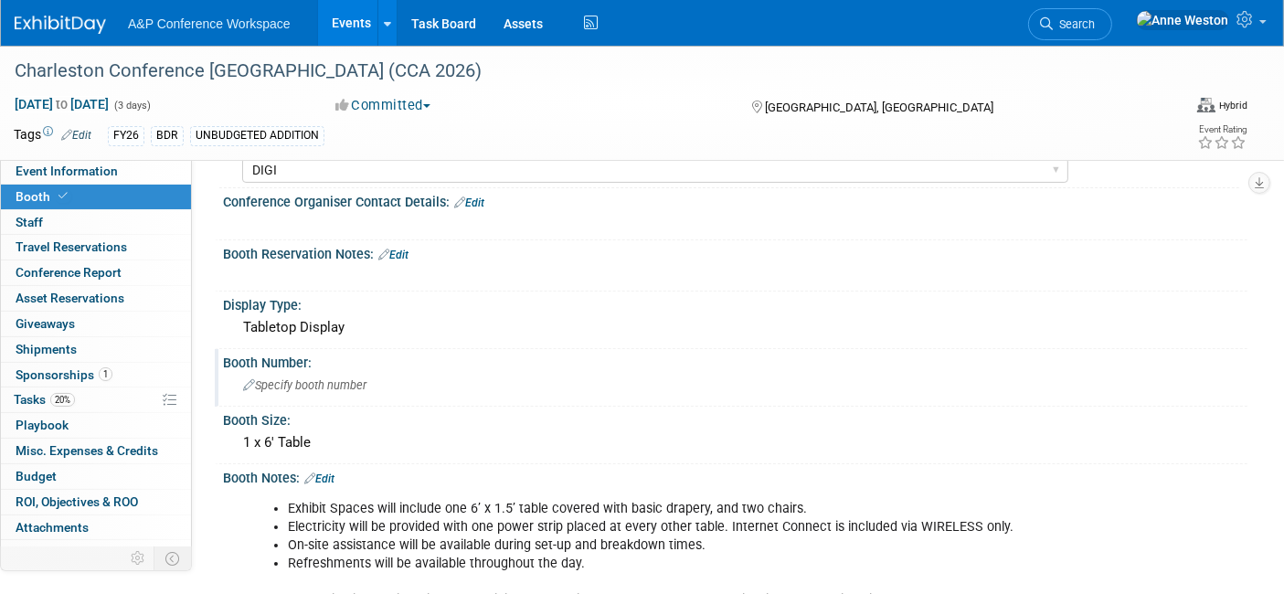
click at [302, 390] on div "Specify booth number" at bounding box center [735, 385] width 997 height 28
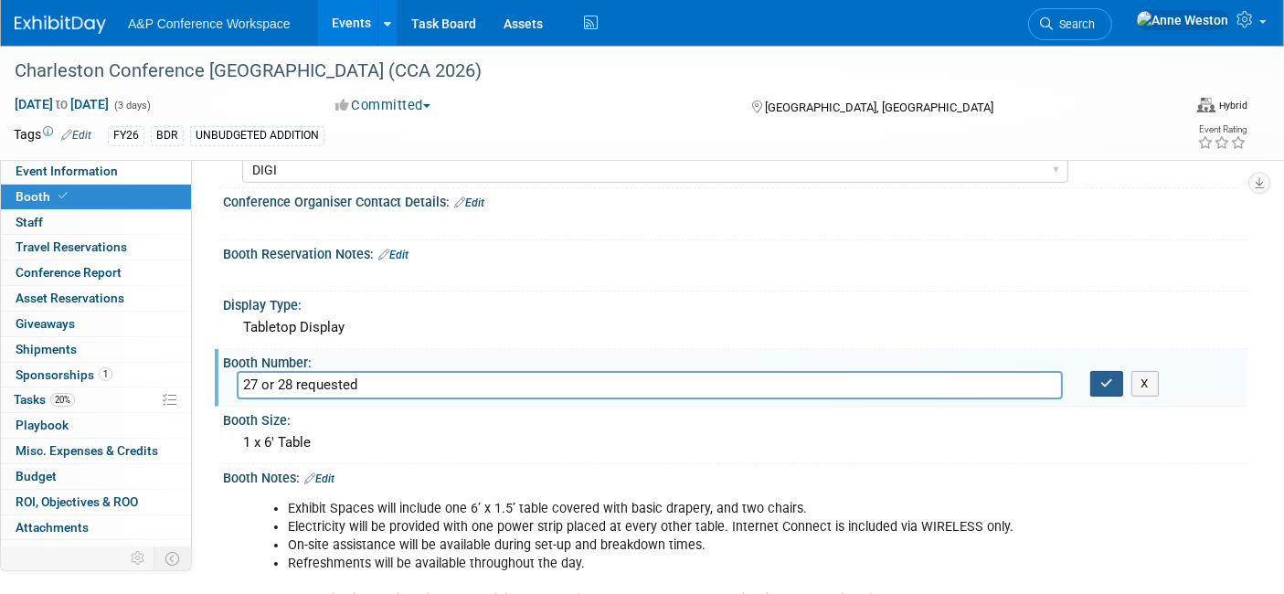
type input "27 or 28 requested"
click at [1109, 377] on icon "button" at bounding box center [1106, 383] width 13 height 12
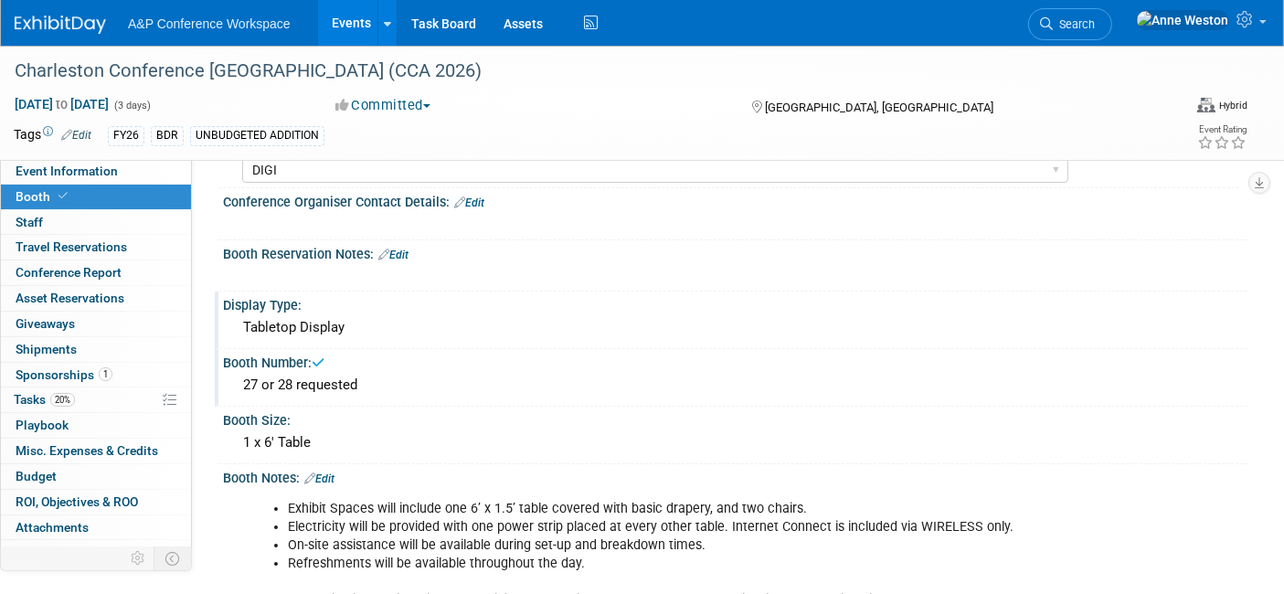
scroll to position [0, 0]
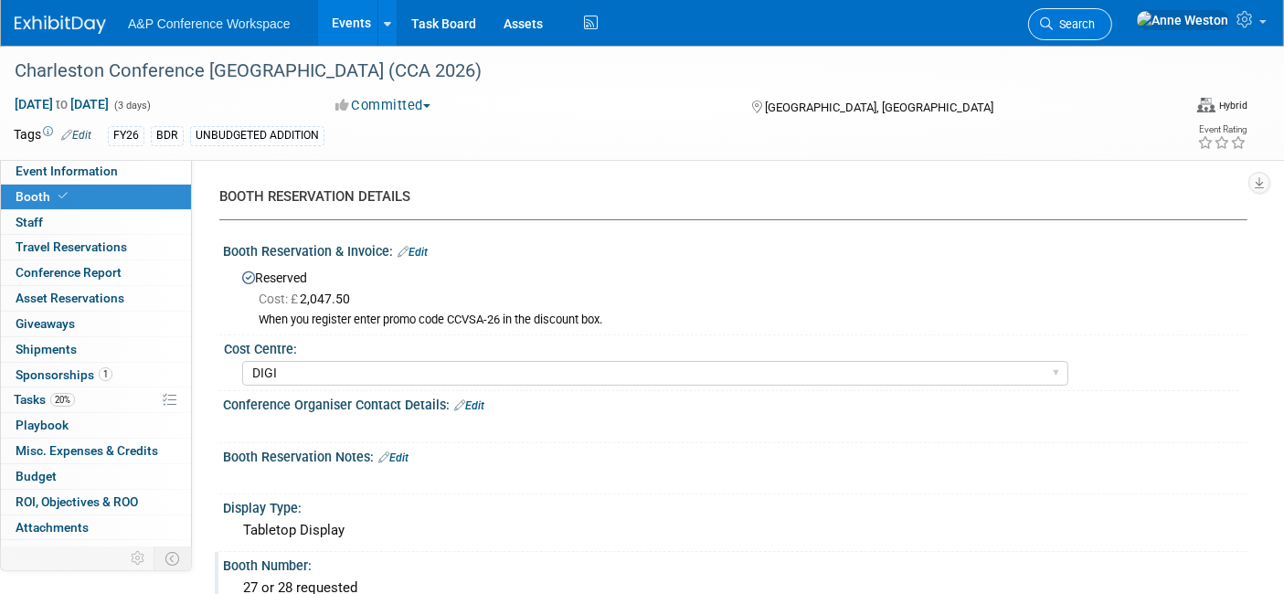
click at [1095, 22] on span "Search" at bounding box center [1074, 24] width 42 height 14
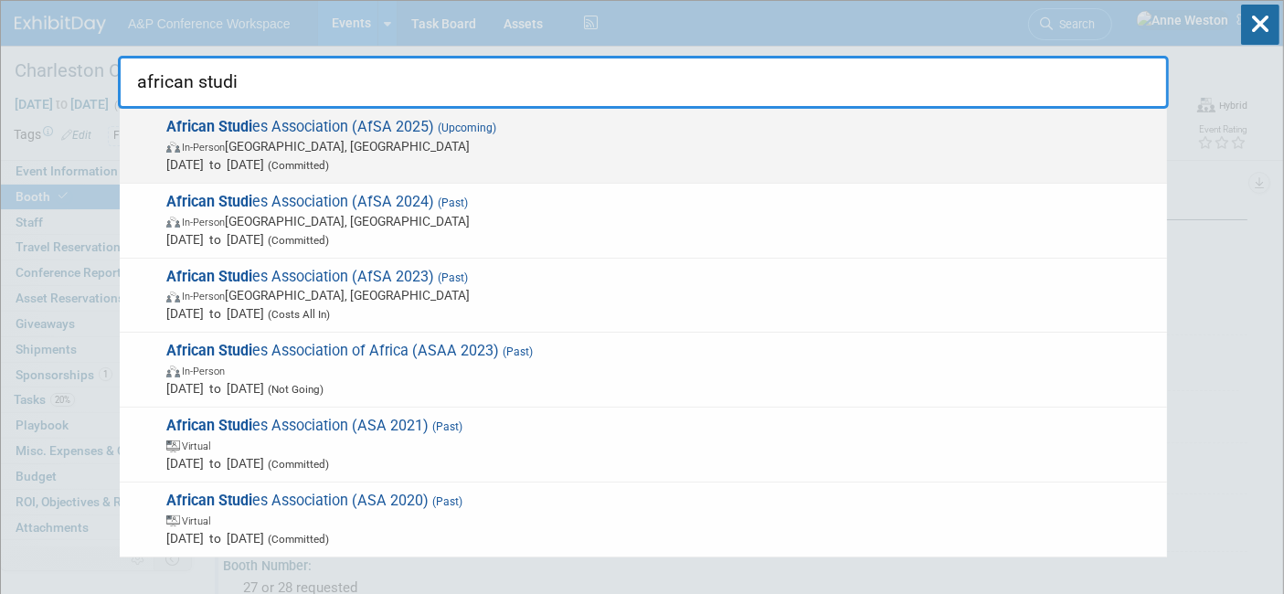
type input "african studi"
click at [251, 139] on span "In-Person Atlanta, GA" at bounding box center [662, 146] width 992 height 18
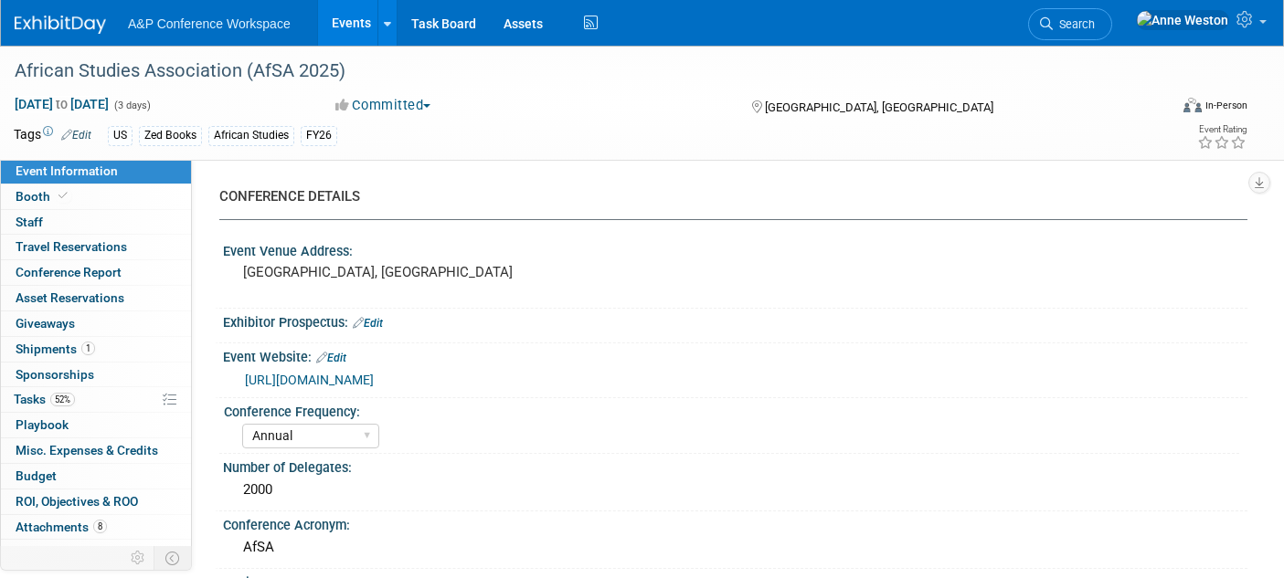
select select "Annual"
select select "Level 2"
select select "In-Person Booth"
select select "African Studies"
select select "Zed Books"
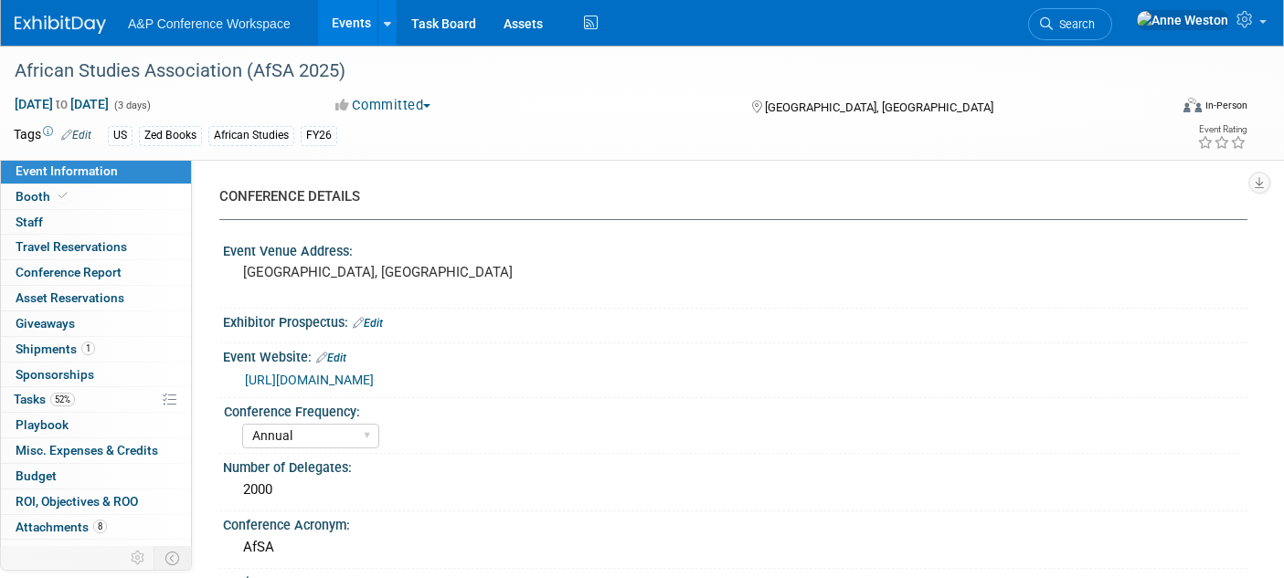
select select "[PERSON_NAME]"
select select "Networking/Commissioning"
click at [1053, 26] on icon at bounding box center [1046, 23] width 13 height 13
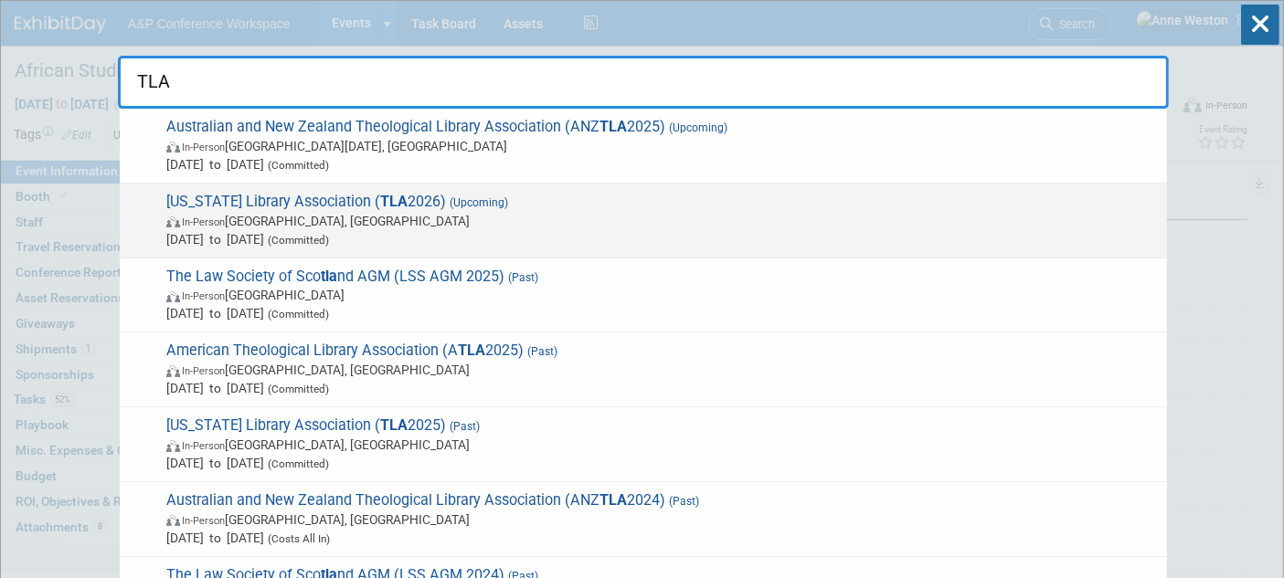
type input "TLA"
click at [318, 226] on span "In-Person [GEOGRAPHIC_DATA], [GEOGRAPHIC_DATA]" at bounding box center [662, 221] width 992 height 18
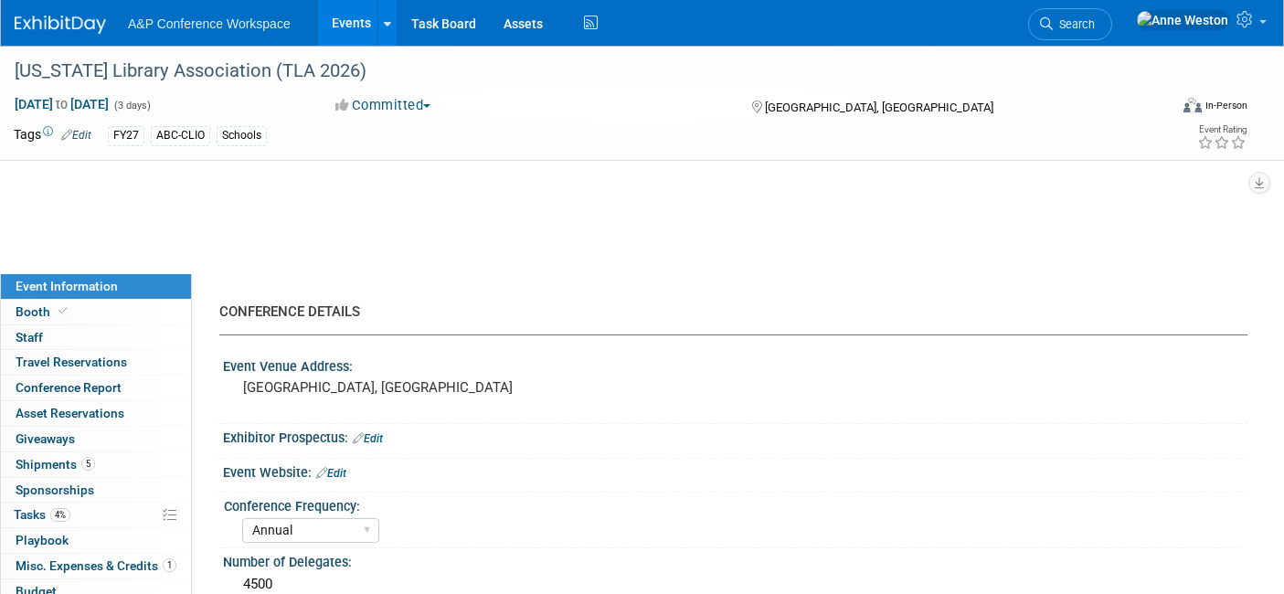
select select "Annual"
select select "Level 1"
select select "In-Person Booth"
select select "Schools"
select select "Bloomsbury Digital Resources"
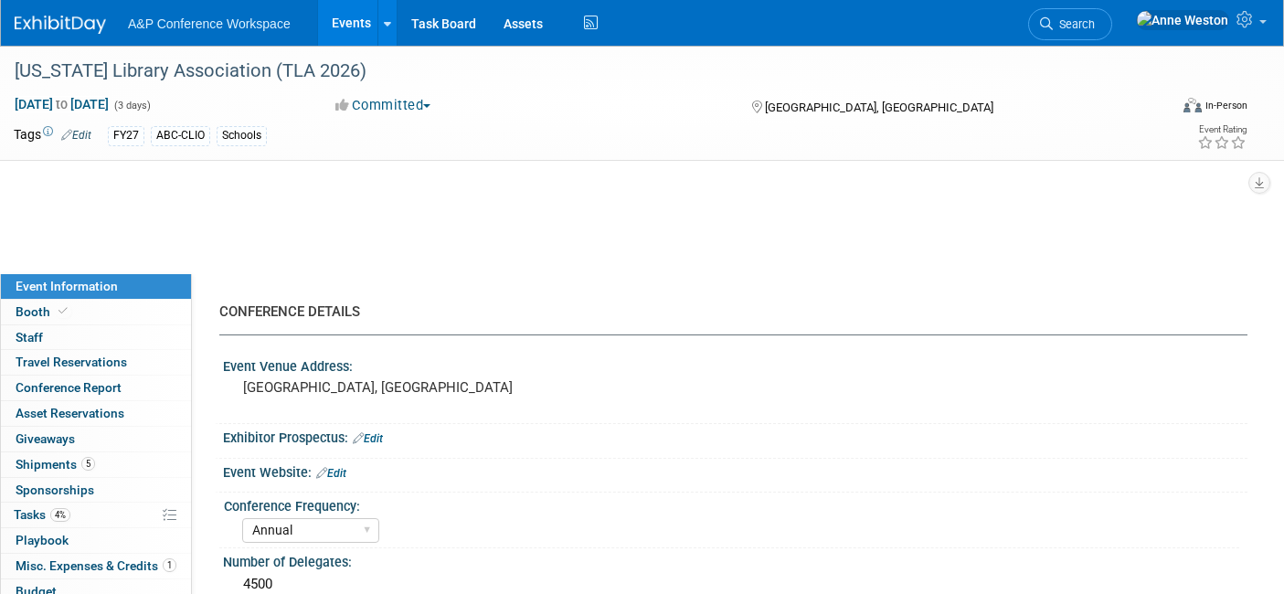
select select "[PERSON_NAME]"
select select "BDR Product Awareness and Trial Generation​"
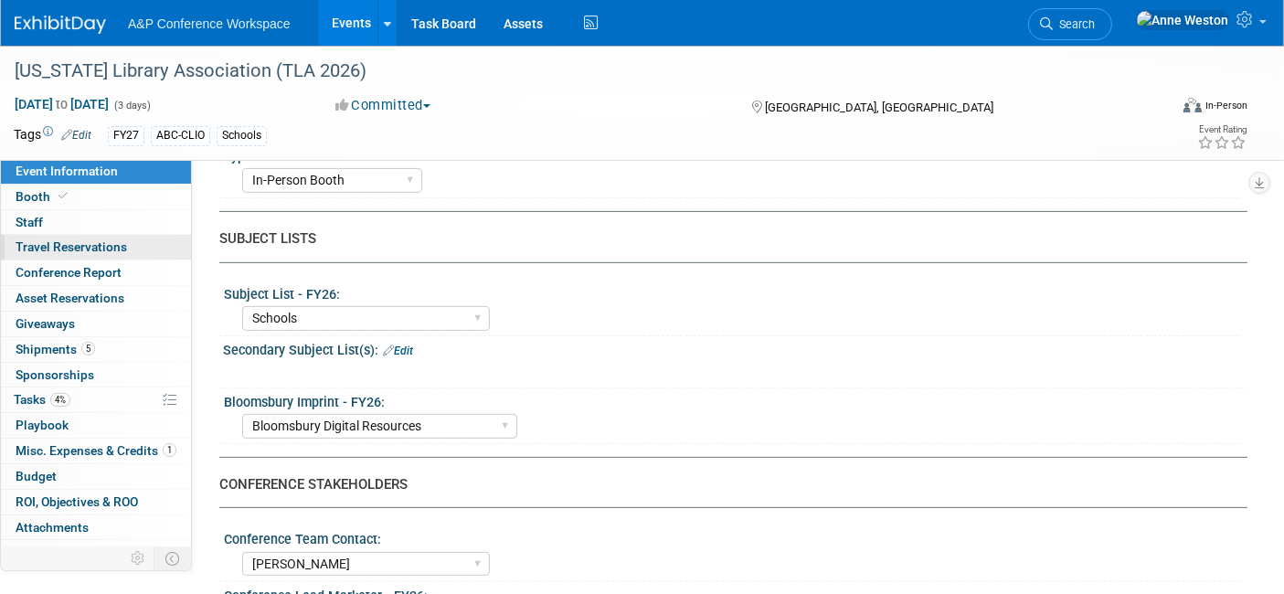
scroll to position [304, 0]
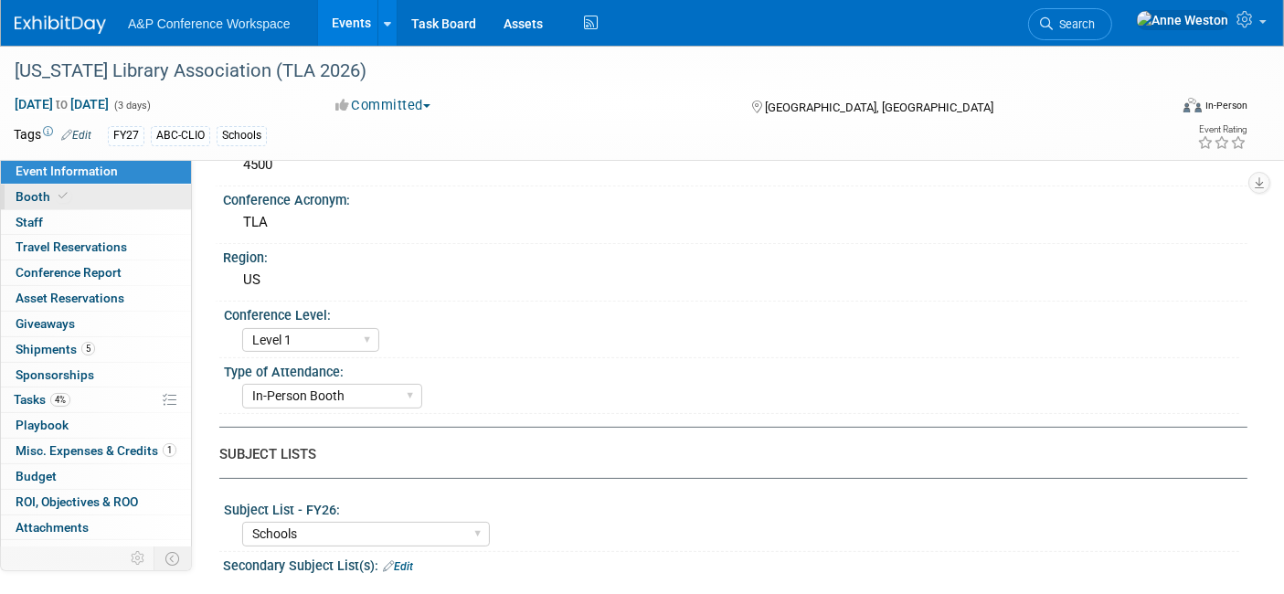
click at [67, 194] on span at bounding box center [63, 196] width 16 height 14
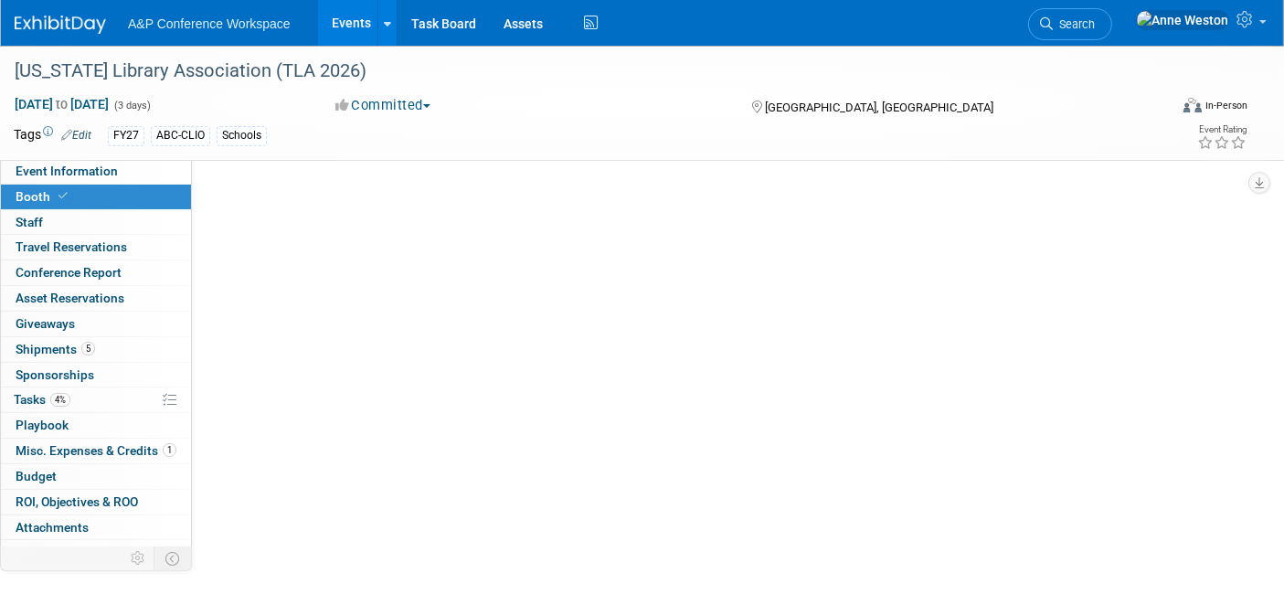
scroll to position [0, 0]
select select "CLDC - Digital/BDR"
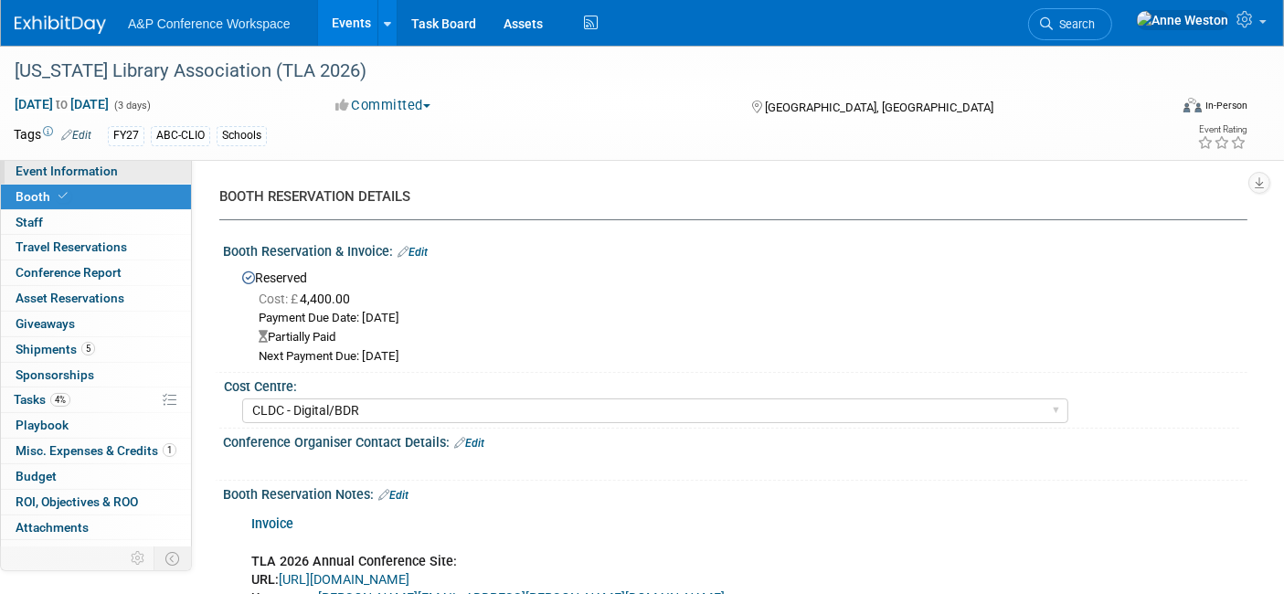
drag, startPoint x: 83, startPoint y: 172, endPoint x: 104, endPoint y: 179, distance: 22.3
click at [83, 174] on span "Event Information" at bounding box center [67, 171] width 102 height 15
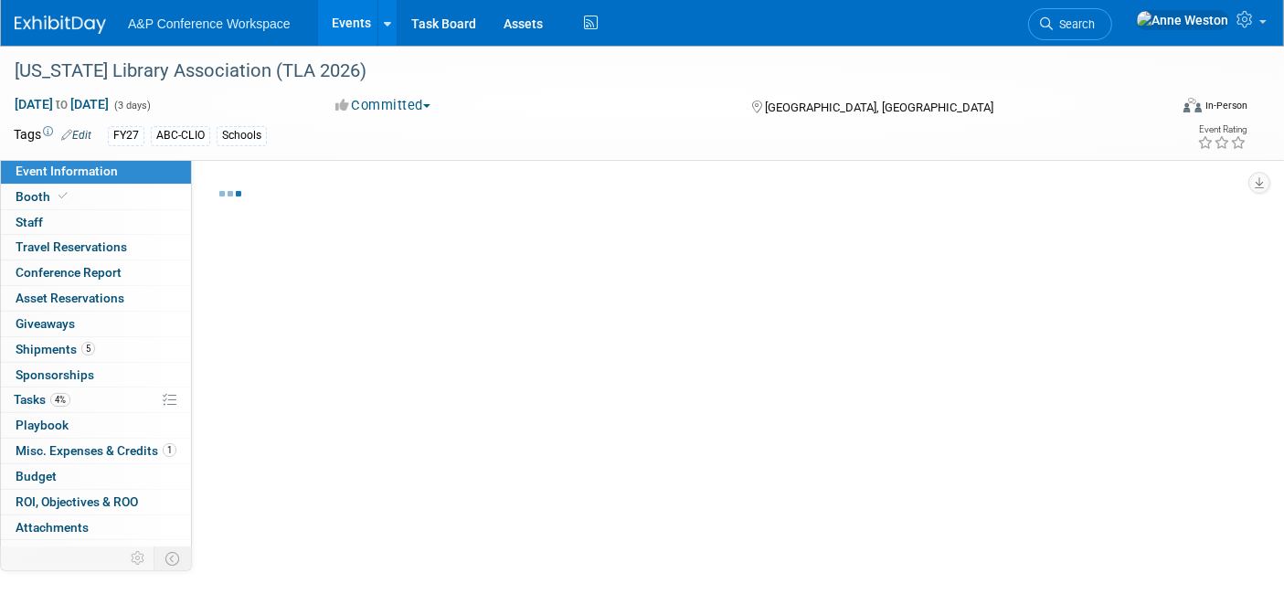
select select "Annual"
select select "Level 1"
select select "In-Person Booth"
select select "Schools"
select select "Bloomsbury Digital Resources"
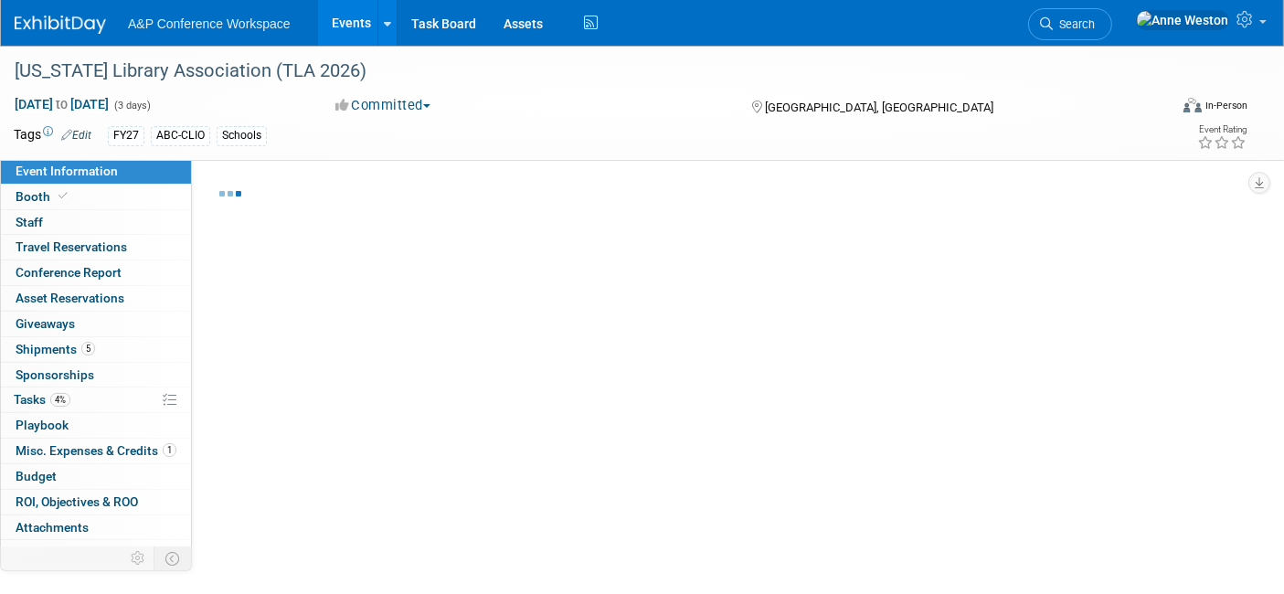
select select "[PERSON_NAME]"
select select "BDR Product Awareness and Trial Generation​"
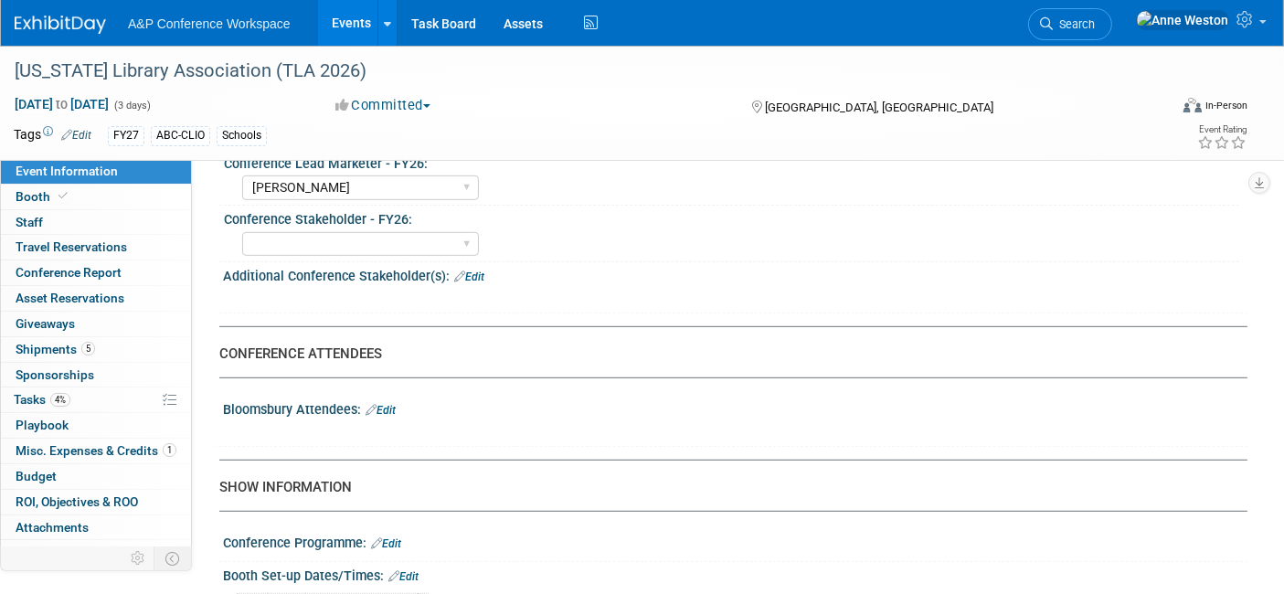
scroll to position [1015, 0]
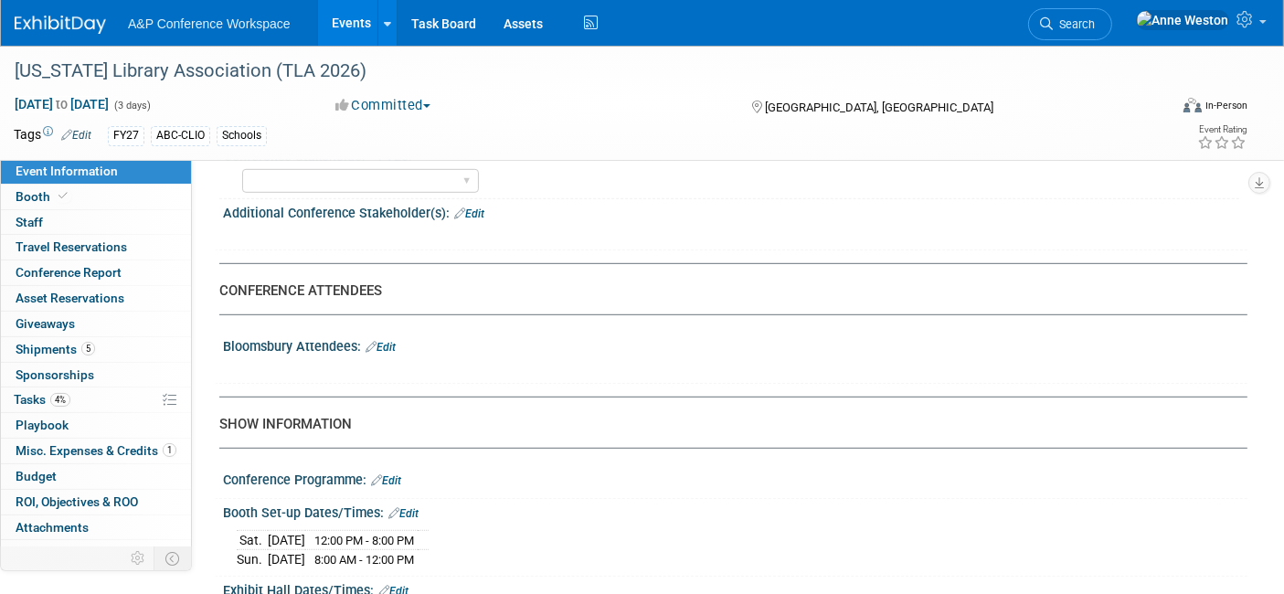
click at [397, 333] on div "Bloomsbury Attendees: Edit" at bounding box center [735, 345] width 1024 height 24
click at [391, 341] on link "Edit" at bounding box center [381, 347] width 30 height 13
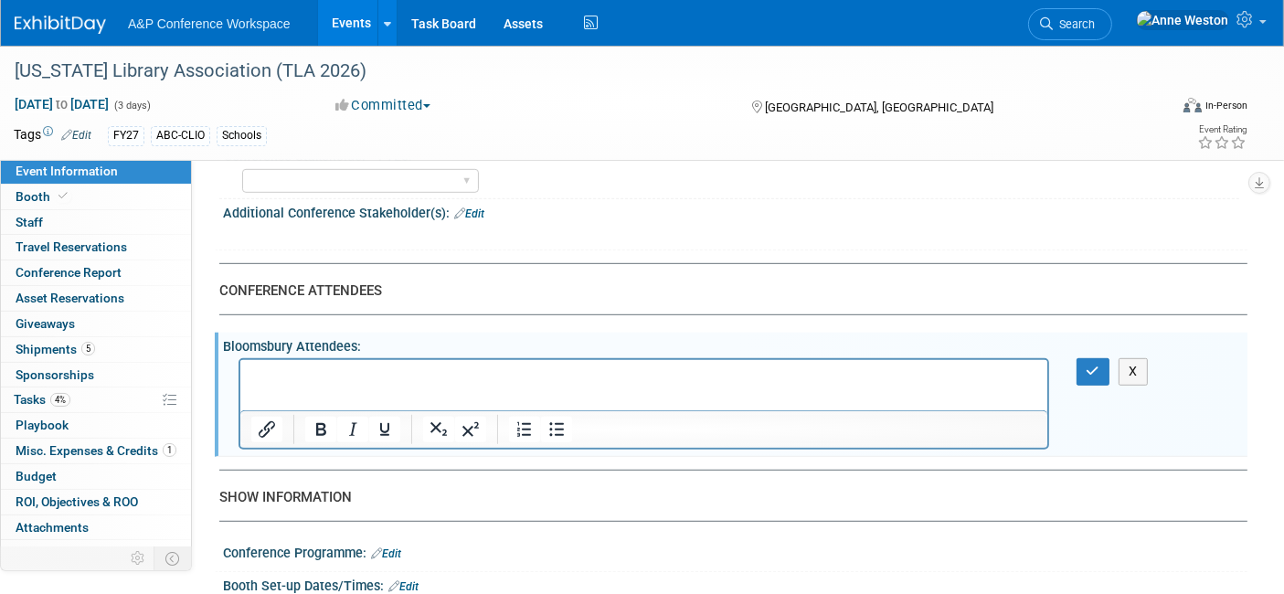
scroll to position [0, 0]
click at [1087, 365] on icon "button" at bounding box center [1094, 371] width 14 height 13
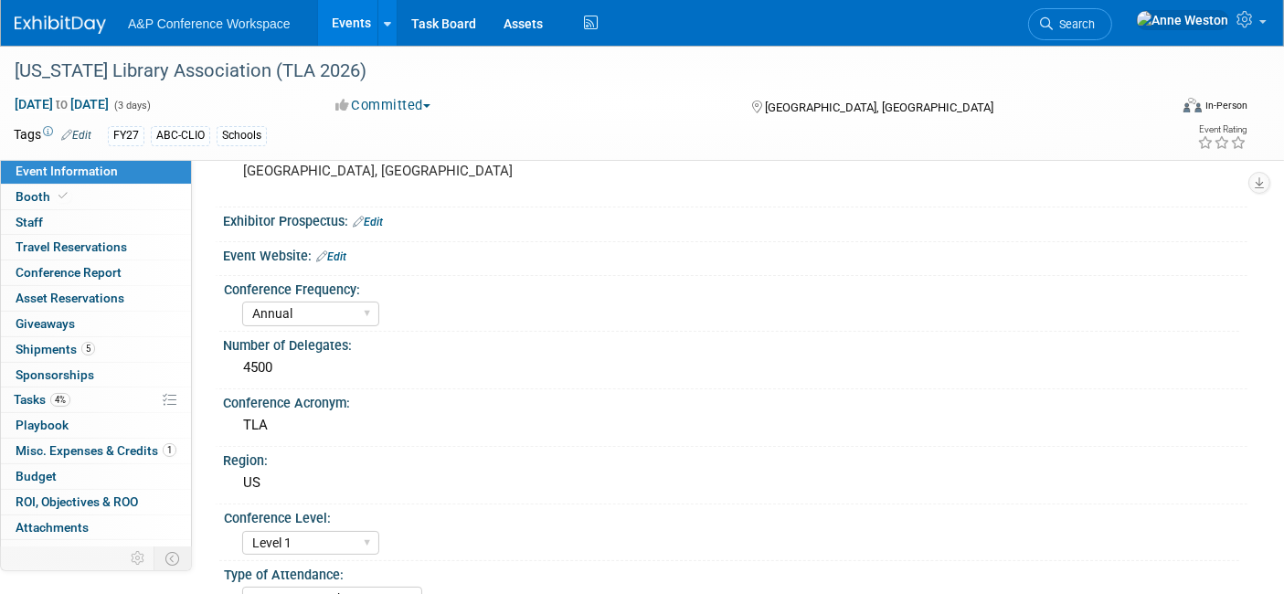
scroll to position [101, 0]
click at [75, 129] on link "Edit" at bounding box center [76, 135] width 30 height 13
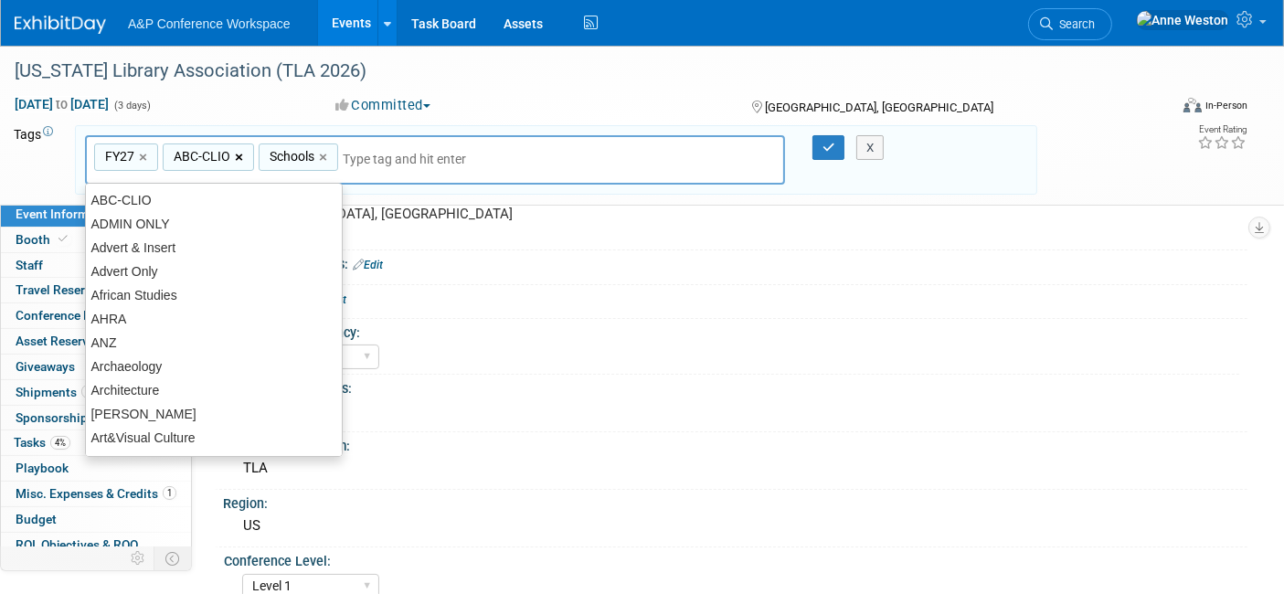
click at [235, 154] on link "×" at bounding box center [241, 157] width 12 height 21
click at [228, 155] on link "×" at bounding box center [229, 157] width 12 height 21
type input "FY27"
click at [231, 156] on input "text" at bounding box center [291, 159] width 256 height 18
type input "p"
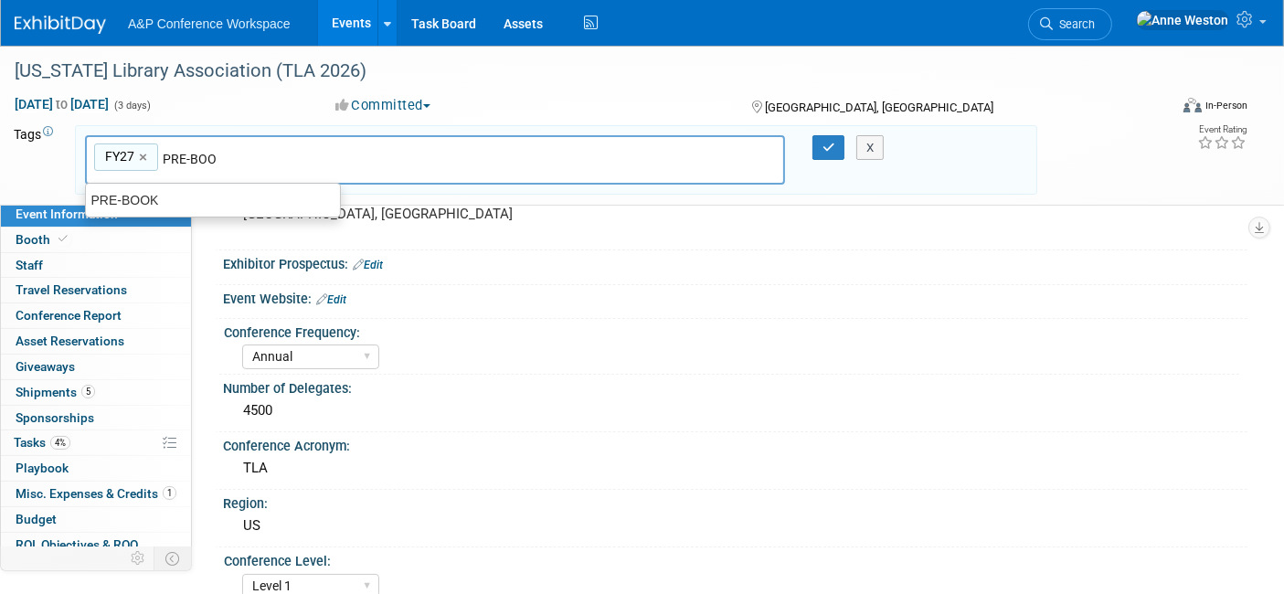
type input "PRE-BOOK"
type input "FY27, PRE-BOOK"
drag, startPoint x: 833, startPoint y: 145, endPoint x: 822, endPoint y: 148, distance: 10.4
click at [822, 148] on icon "button" at bounding box center [828, 148] width 13 height 12
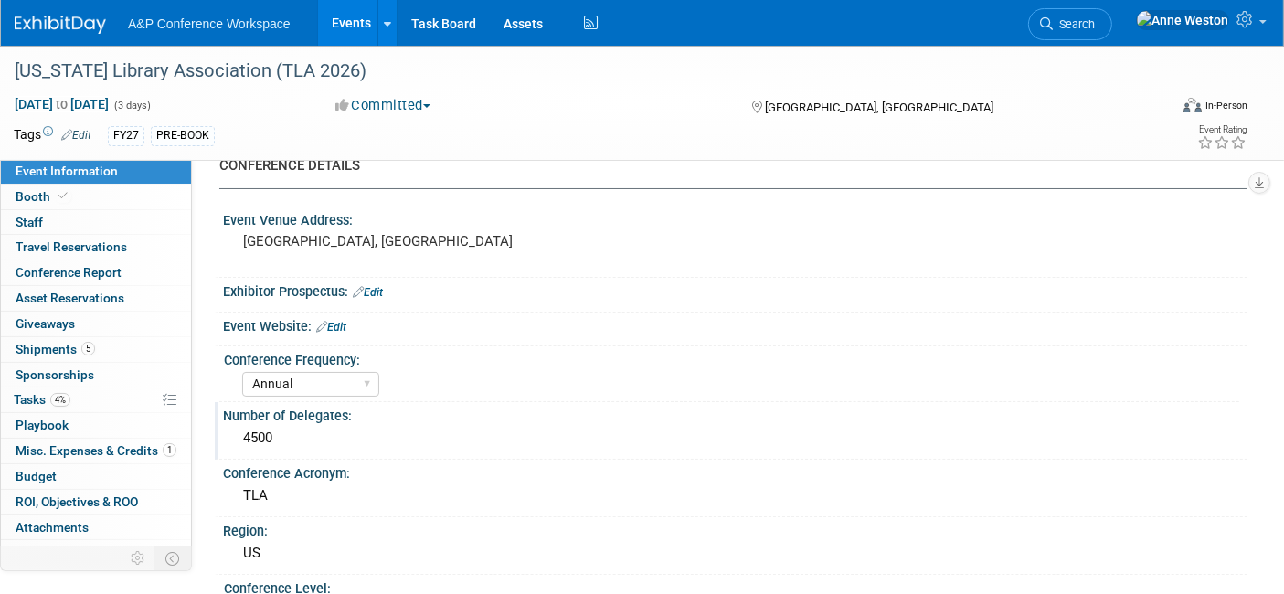
scroll to position [0, 0]
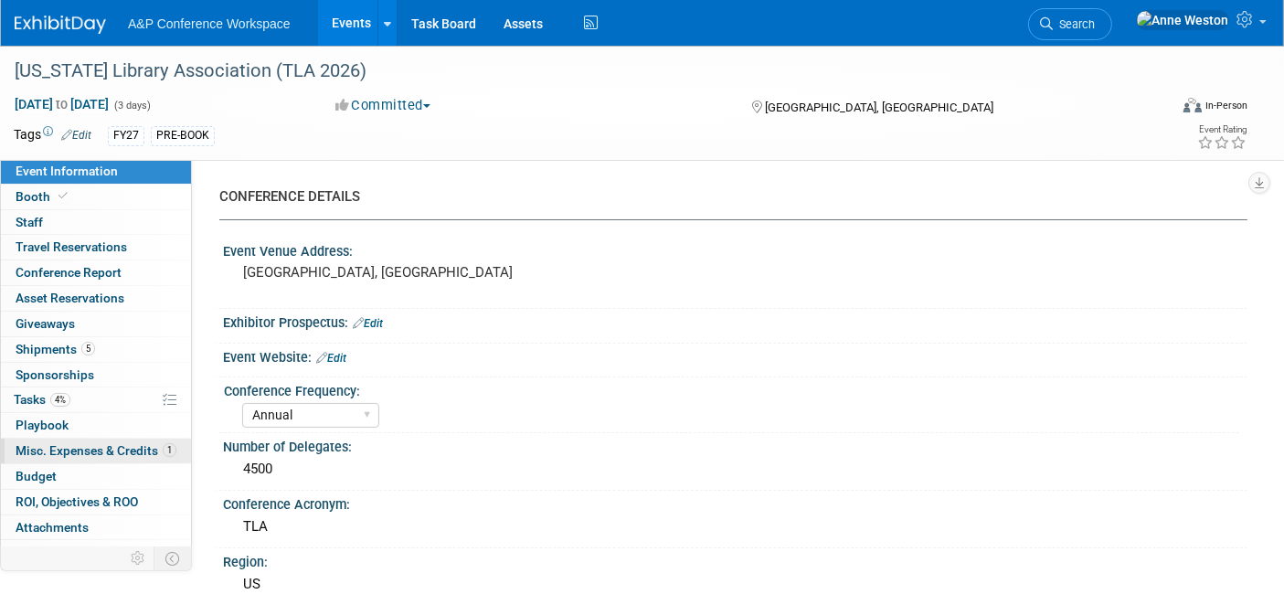
click at [94, 451] on span "Misc. Expenses & Credits 1" at bounding box center [96, 450] width 161 height 15
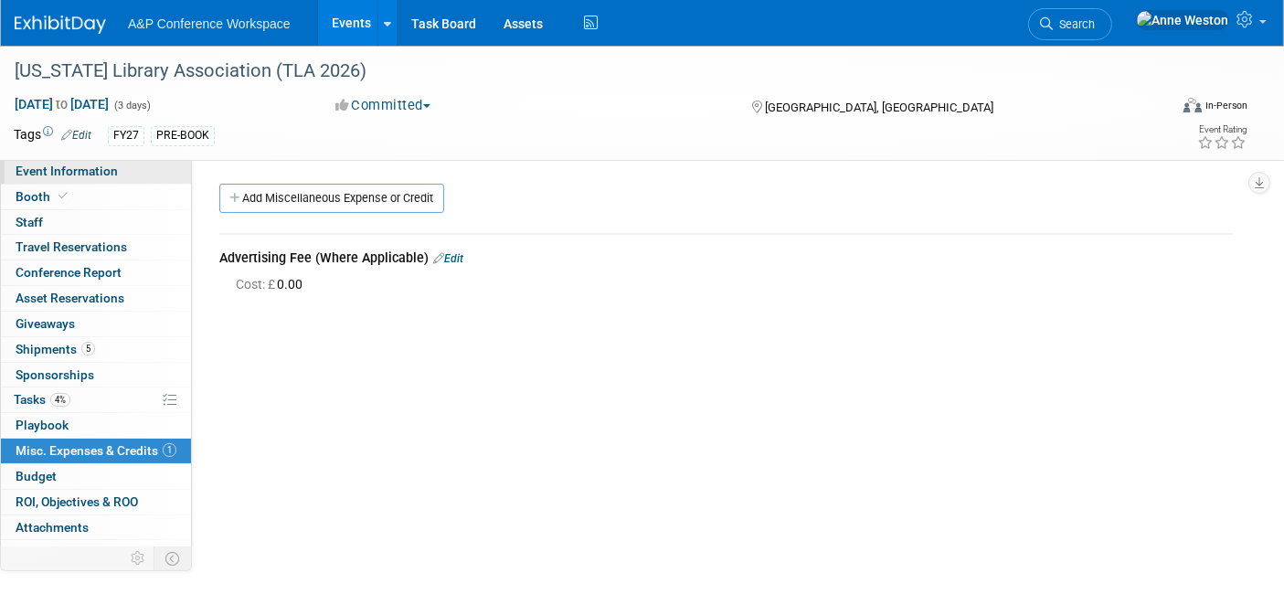
click at [100, 169] on span "Event Information" at bounding box center [67, 171] width 102 height 15
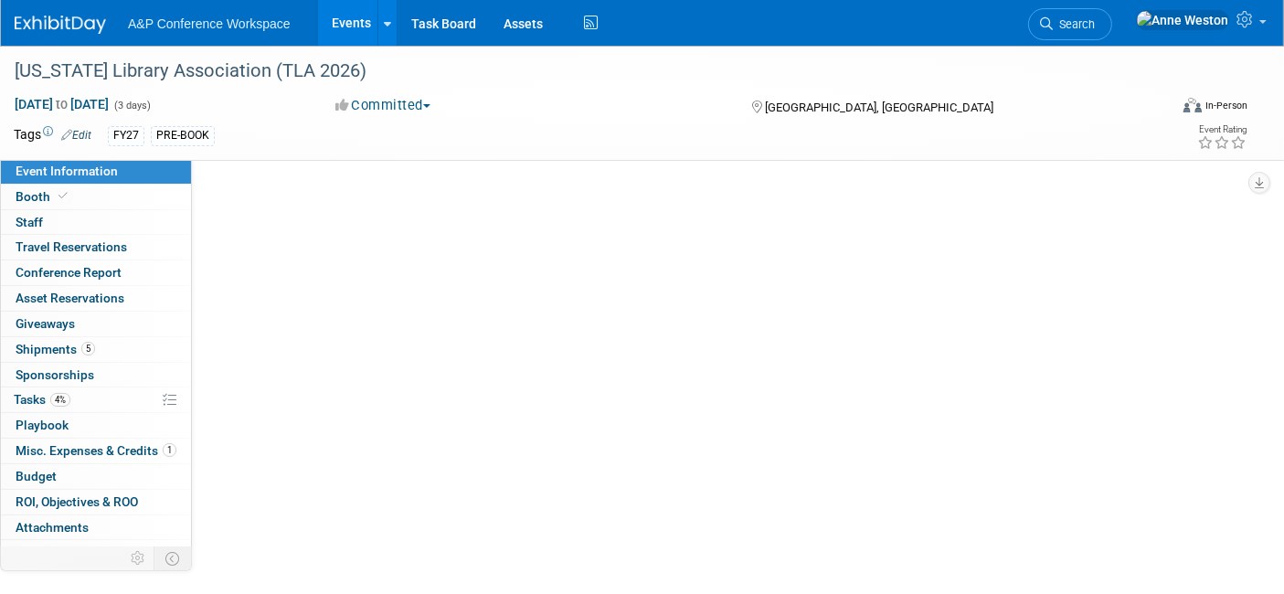
select select "Annual"
select select "Level 1"
select select "In-Person Booth"
select select "Schools"
select select "Bloomsbury Digital Resources"
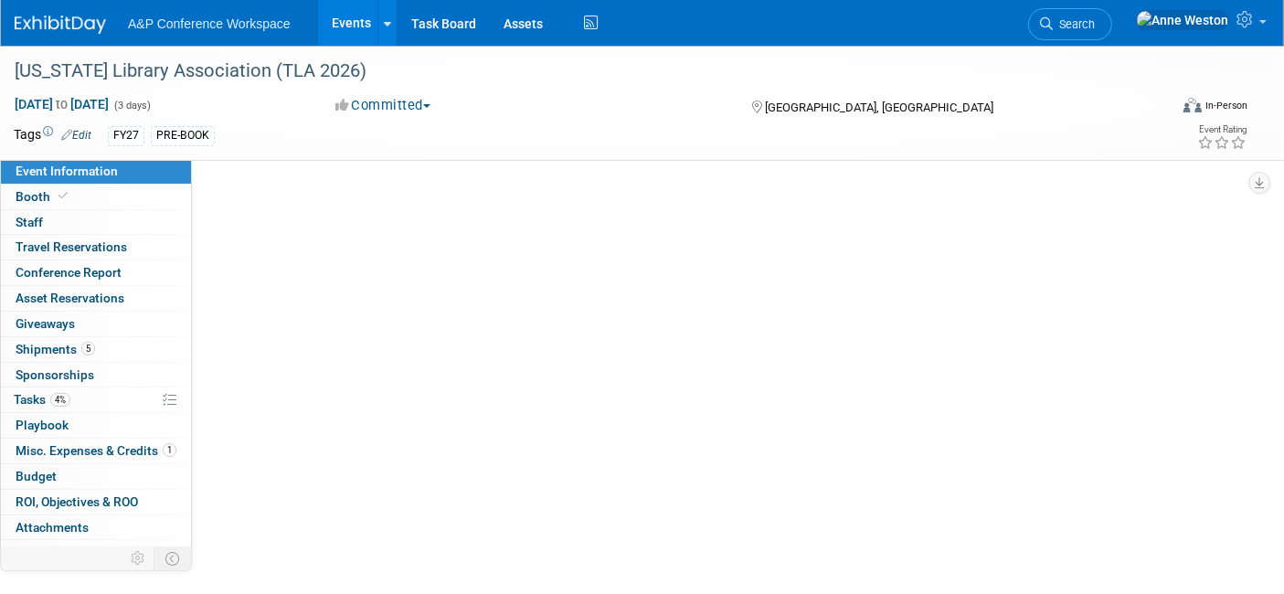
select select "[PERSON_NAME]"
select select "BDR Product Awareness and Trial Generation​"
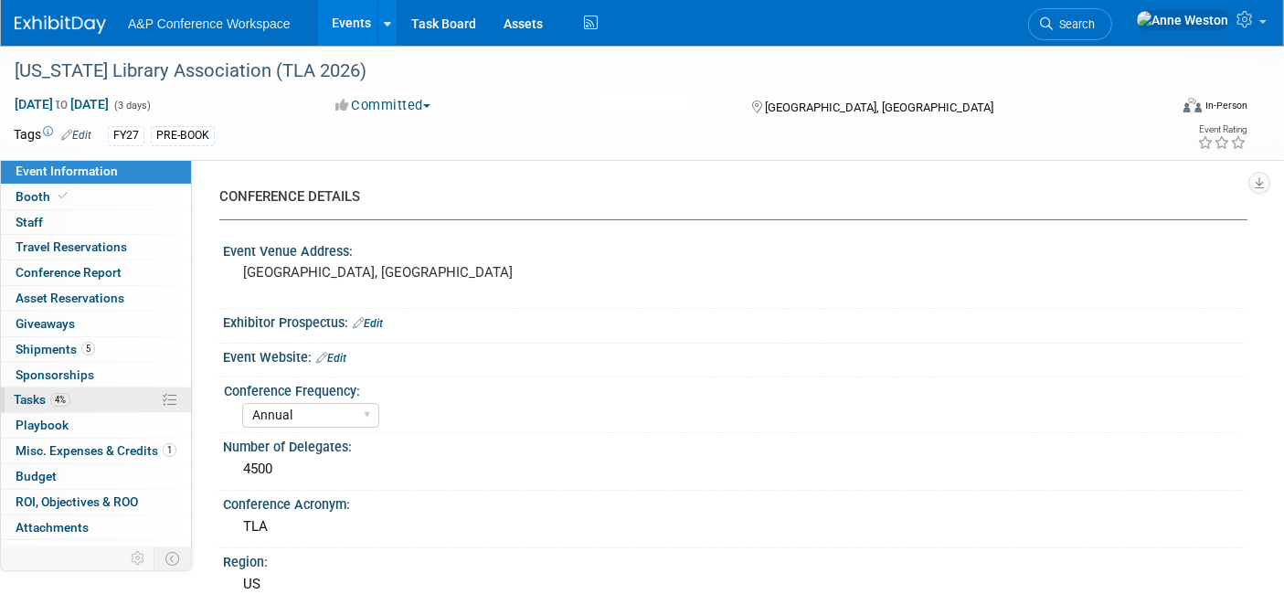
click at [103, 393] on link "4% Tasks 4%" at bounding box center [96, 399] width 190 height 25
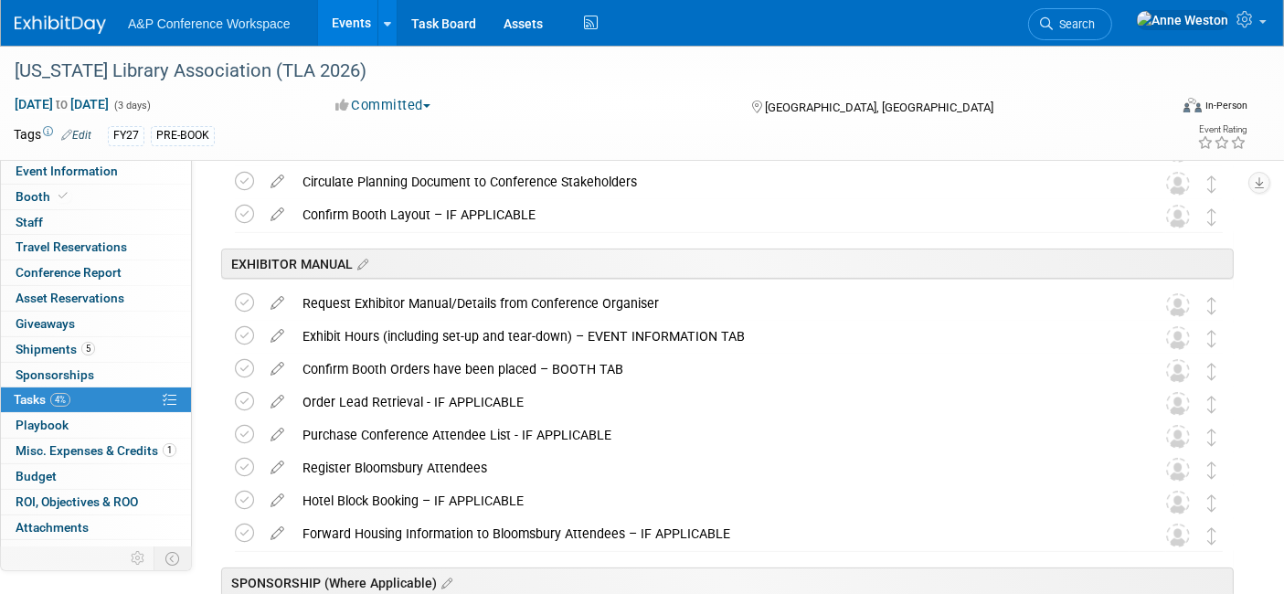
scroll to position [609, 0]
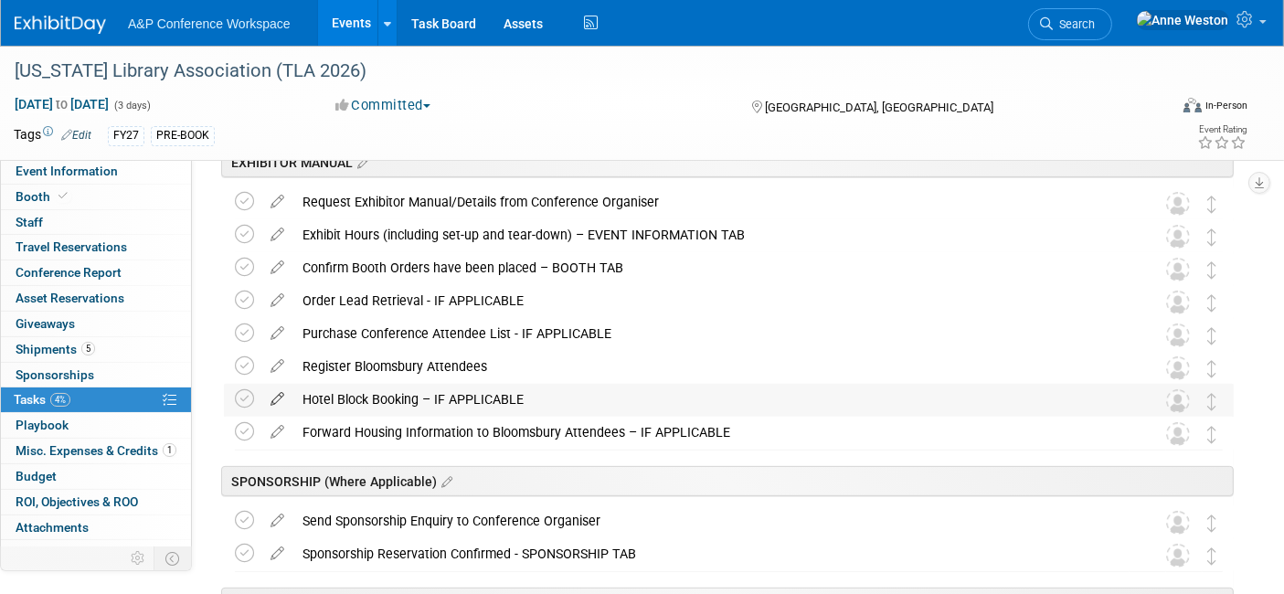
click at [275, 398] on icon at bounding box center [277, 395] width 32 height 23
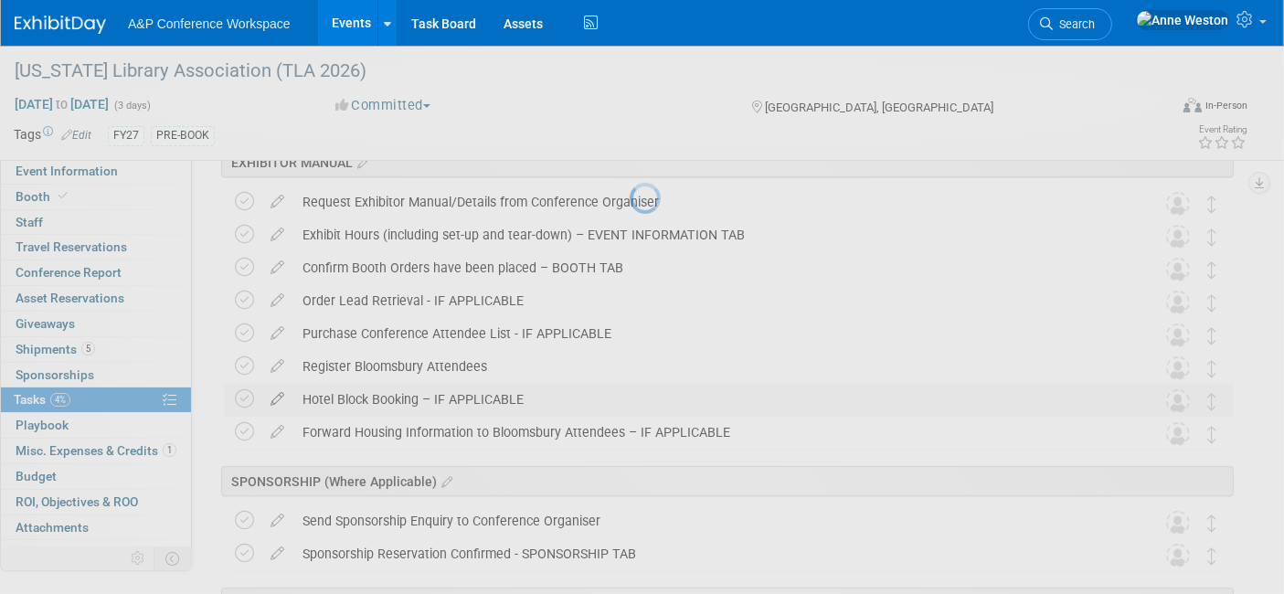
select select "9"
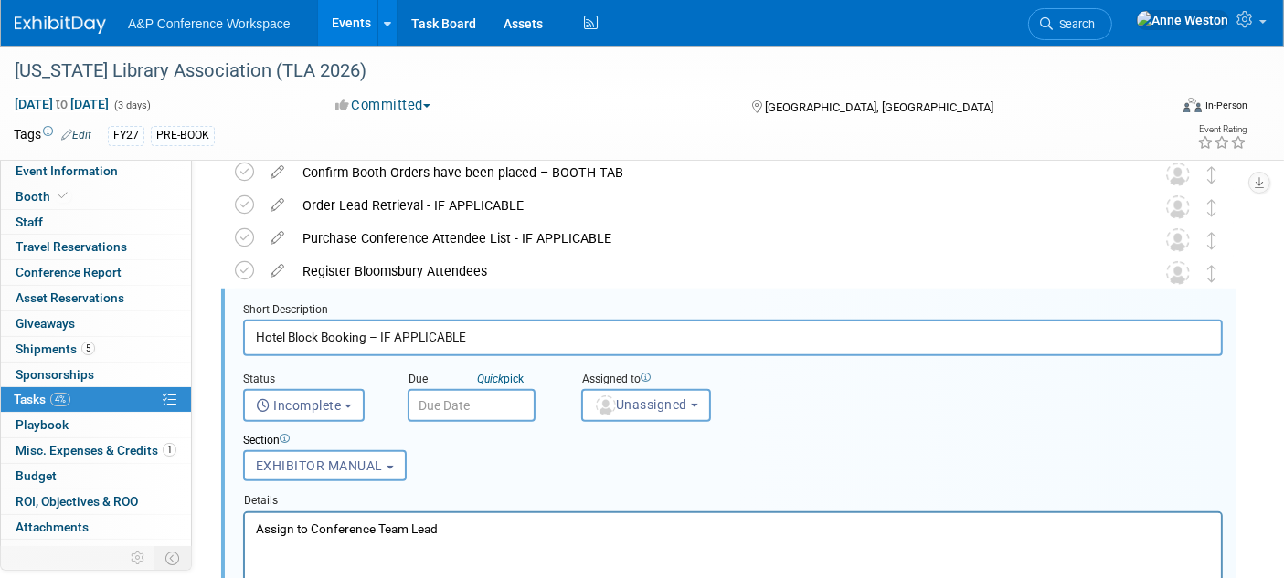
scroll to position [724, 0]
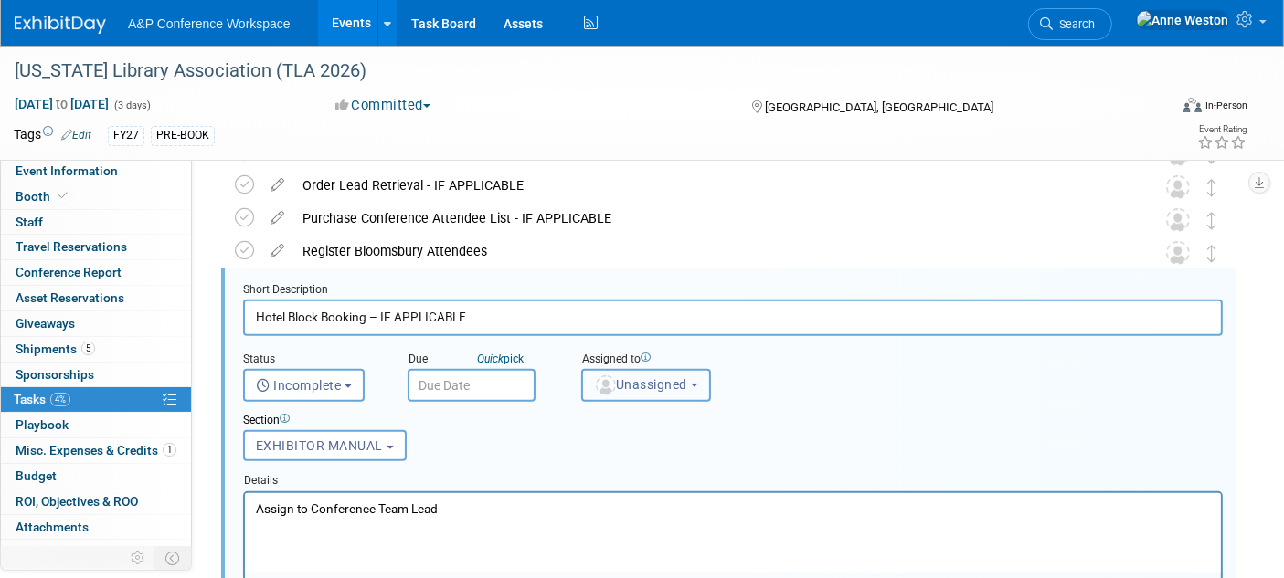
click at [678, 377] on span "Unassigned" at bounding box center [640, 384] width 93 height 15
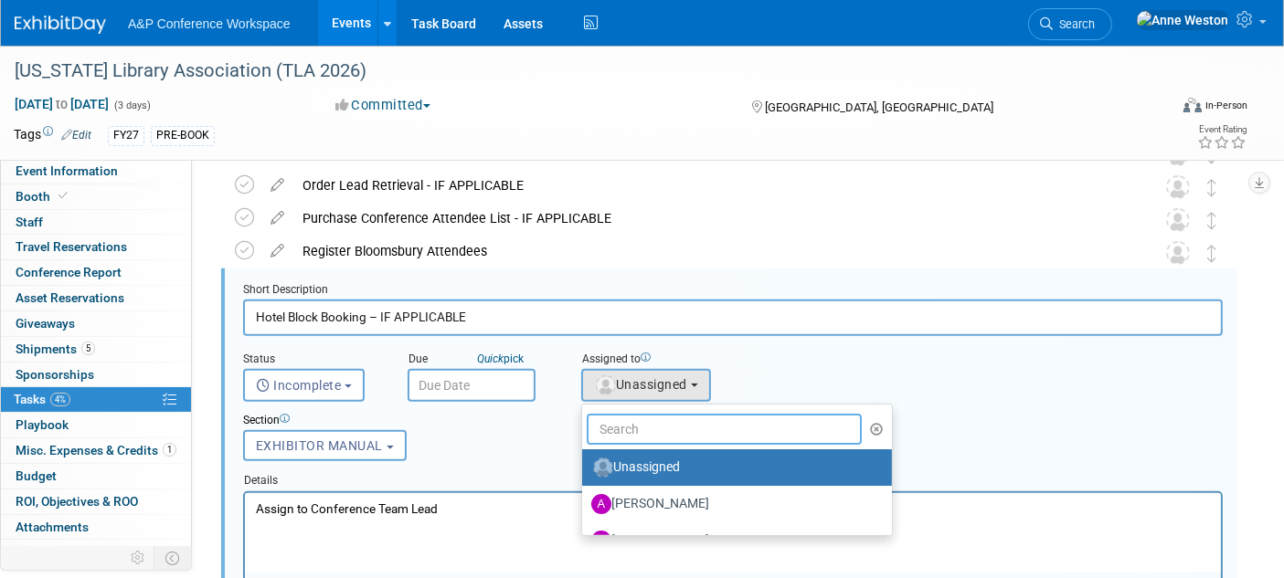
click at [646, 425] on input "text" at bounding box center [724, 429] width 275 height 31
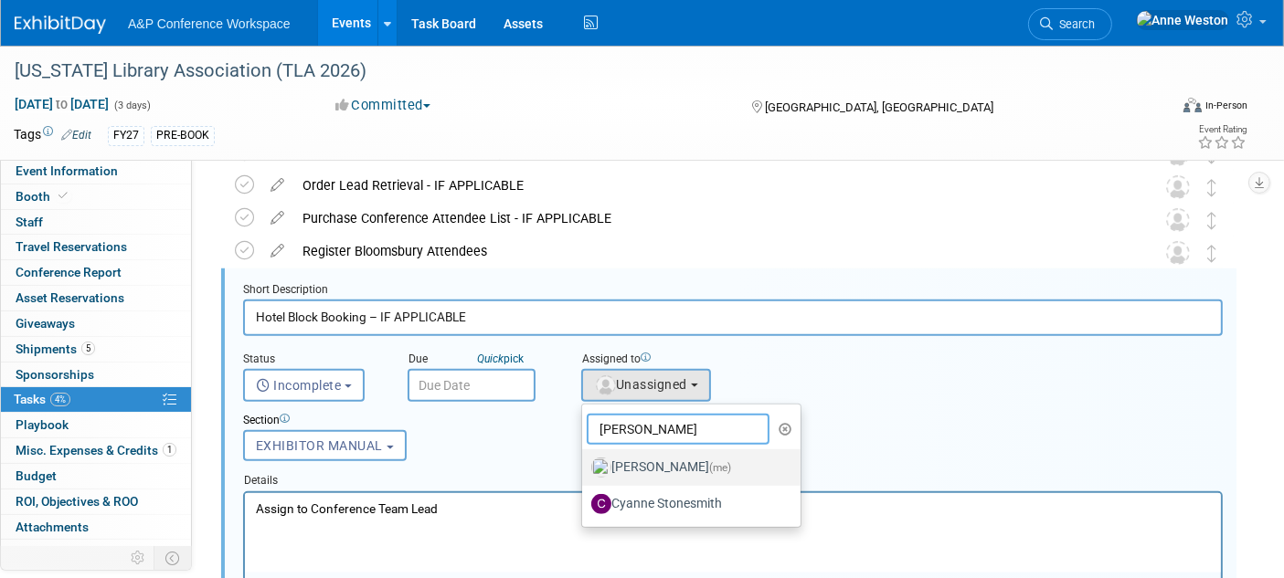
type input "[PERSON_NAME]"
click at [642, 457] on label "[PERSON_NAME] (me)" at bounding box center [686, 467] width 191 height 29
click at [585, 460] on input "[PERSON_NAME] (me)" at bounding box center [579, 466] width 12 height 12
select select "c29719a7-47ff-44fe-b37a-21211f595519"
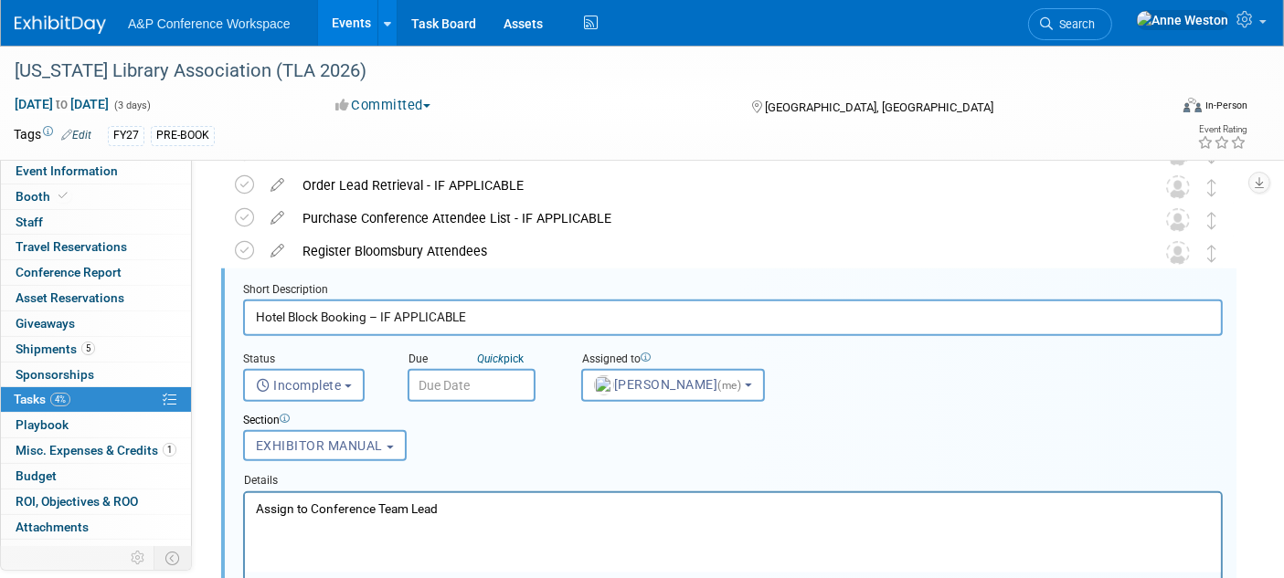
click at [445, 382] on input "text" at bounding box center [472, 385] width 128 height 33
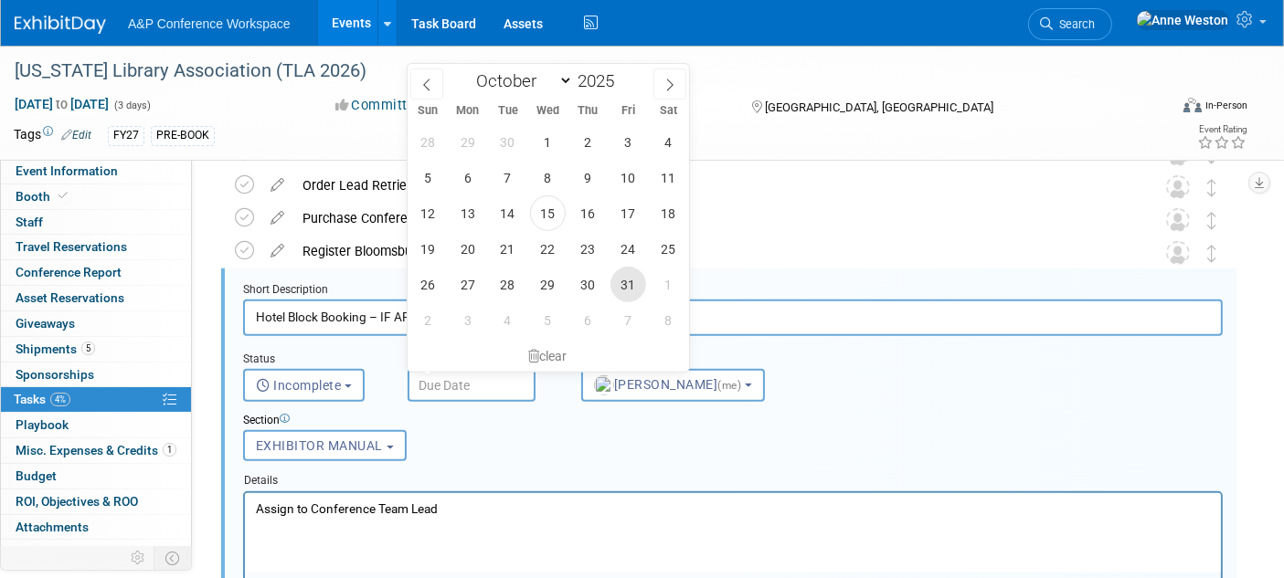
click at [621, 283] on span "31" at bounding box center [628, 285] width 36 height 36
type input "[DATE]"
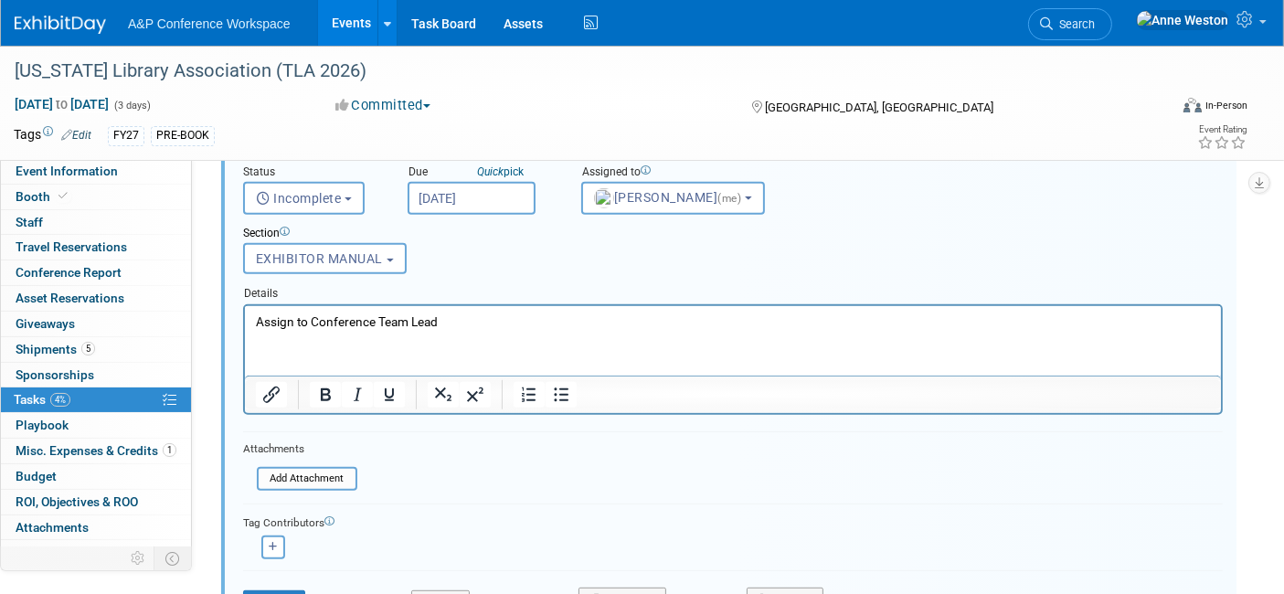
scroll to position [927, 0]
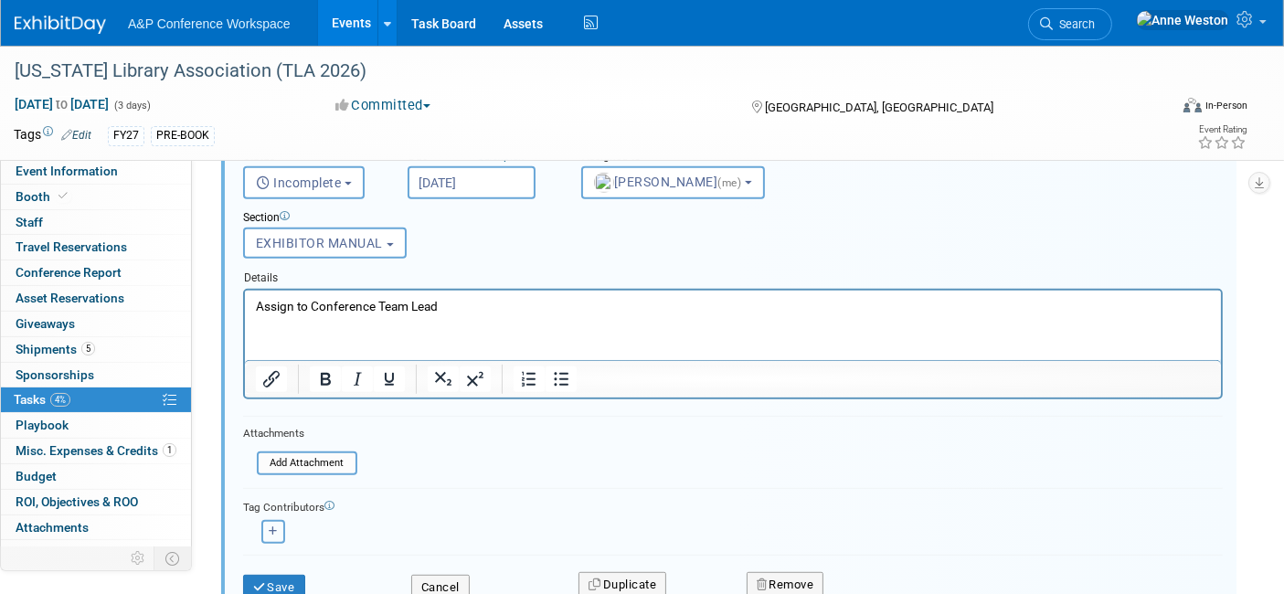
click at [271, 520] on button "button" at bounding box center [273, 532] width 24 height 24
select select
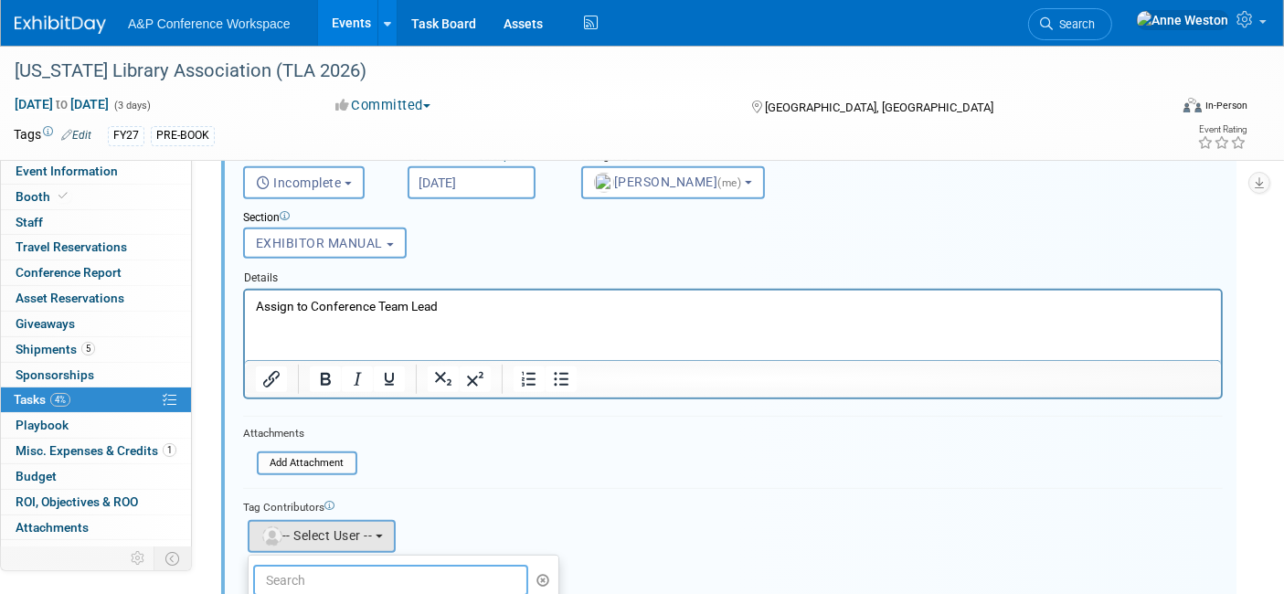
click at [359, 565] on input "text" at bounding box center [390, 580] width 275 height 31
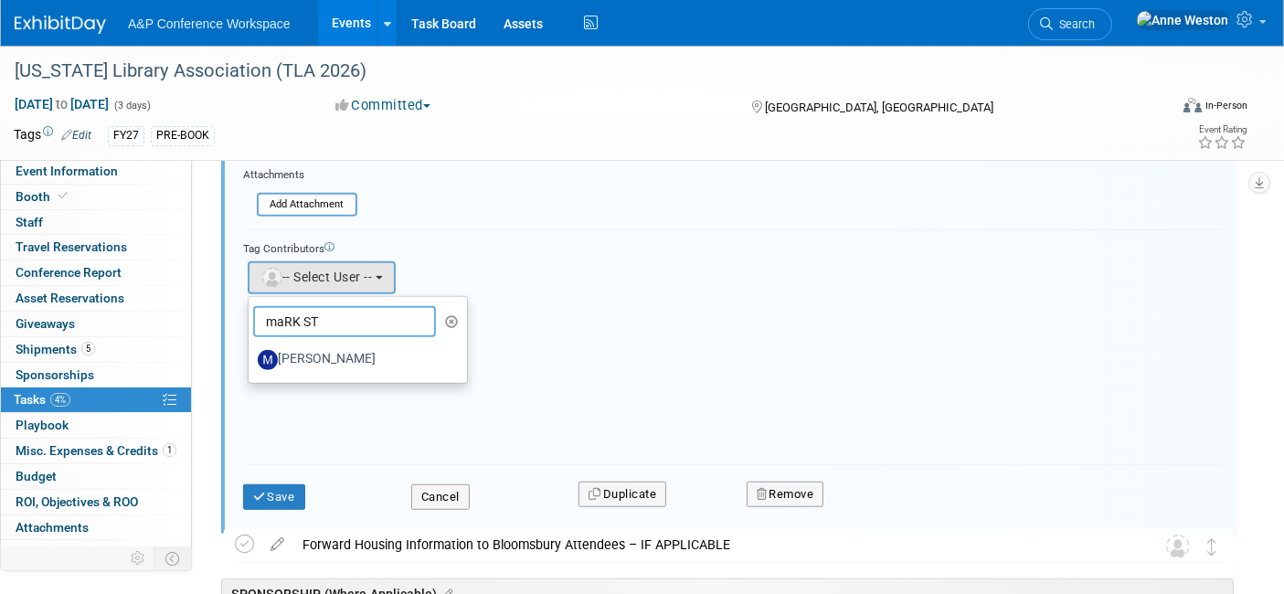
scroll to position [1232, 0]
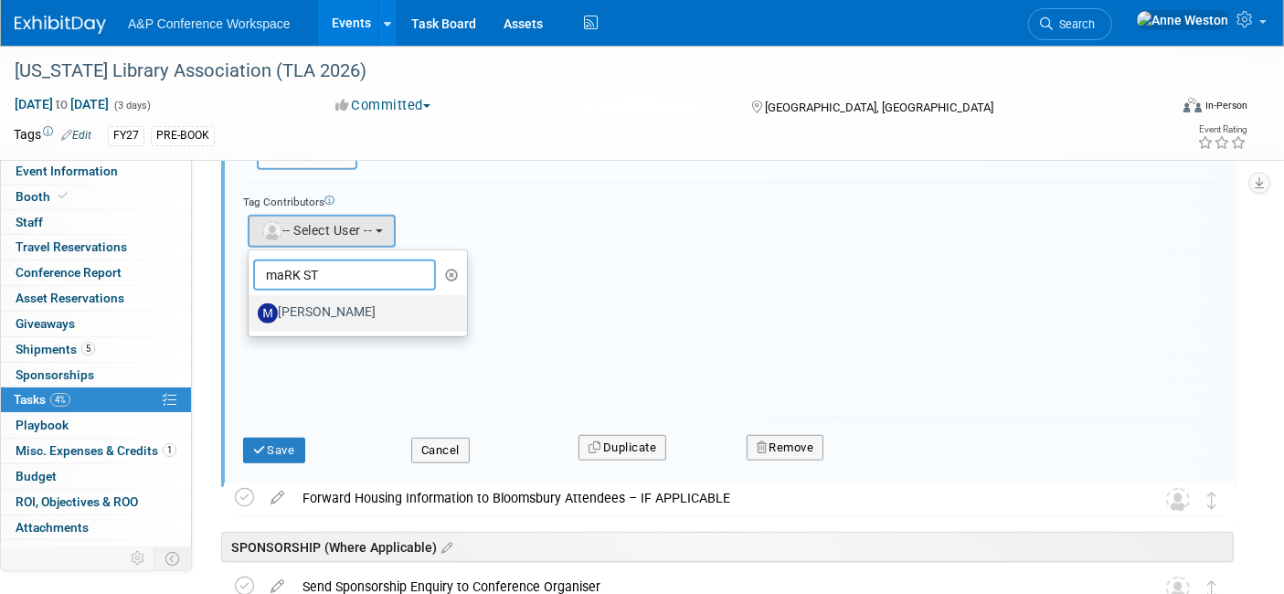
type input "maRK ST"
click at [285, 301] on label "[PERSON_NAME]" at bounding box center [353, 313] width 191 height 29
click at [251, 305] on input "[PERSON_NAME]" at bounding box center [245, 311] width 12 height 12
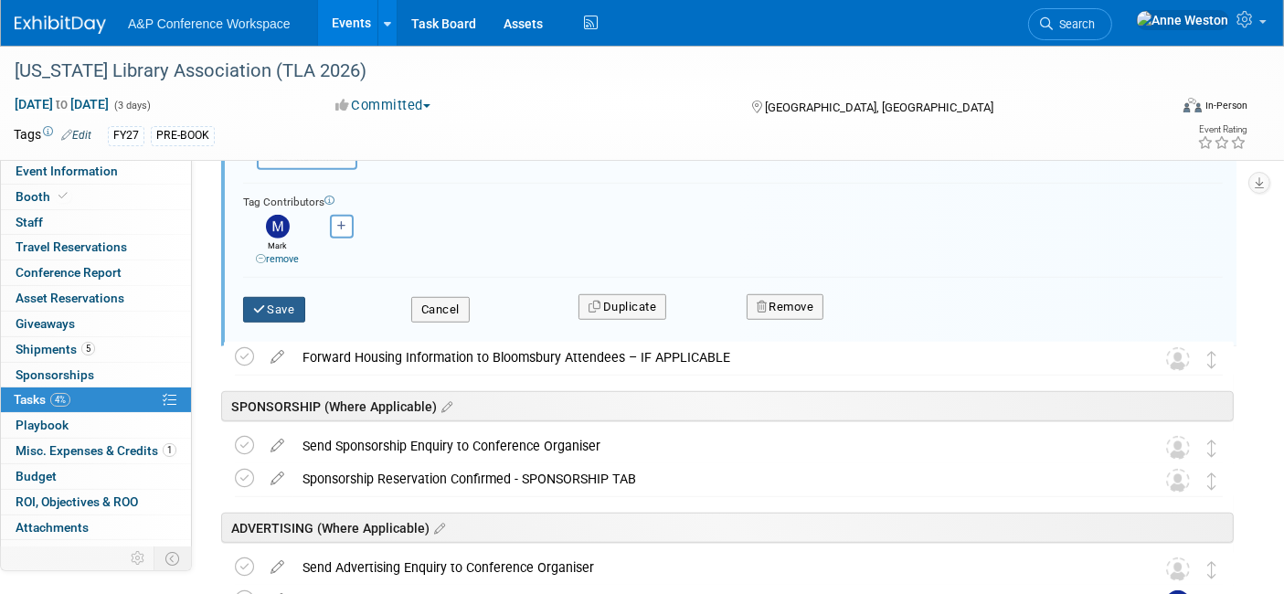
click at [259, 304] on icon "submit" at bounding box center [260, 309] width 15 height 12
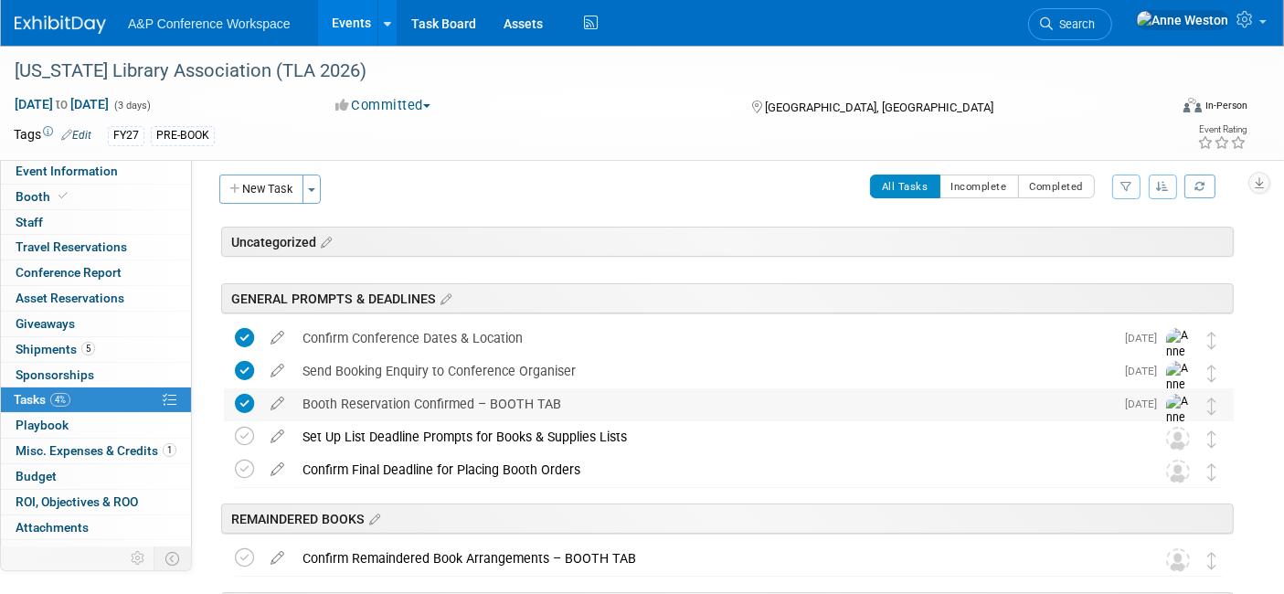
scroll to position [0, 0]
